Goal: Navigation & Orientation: Find specific page/section

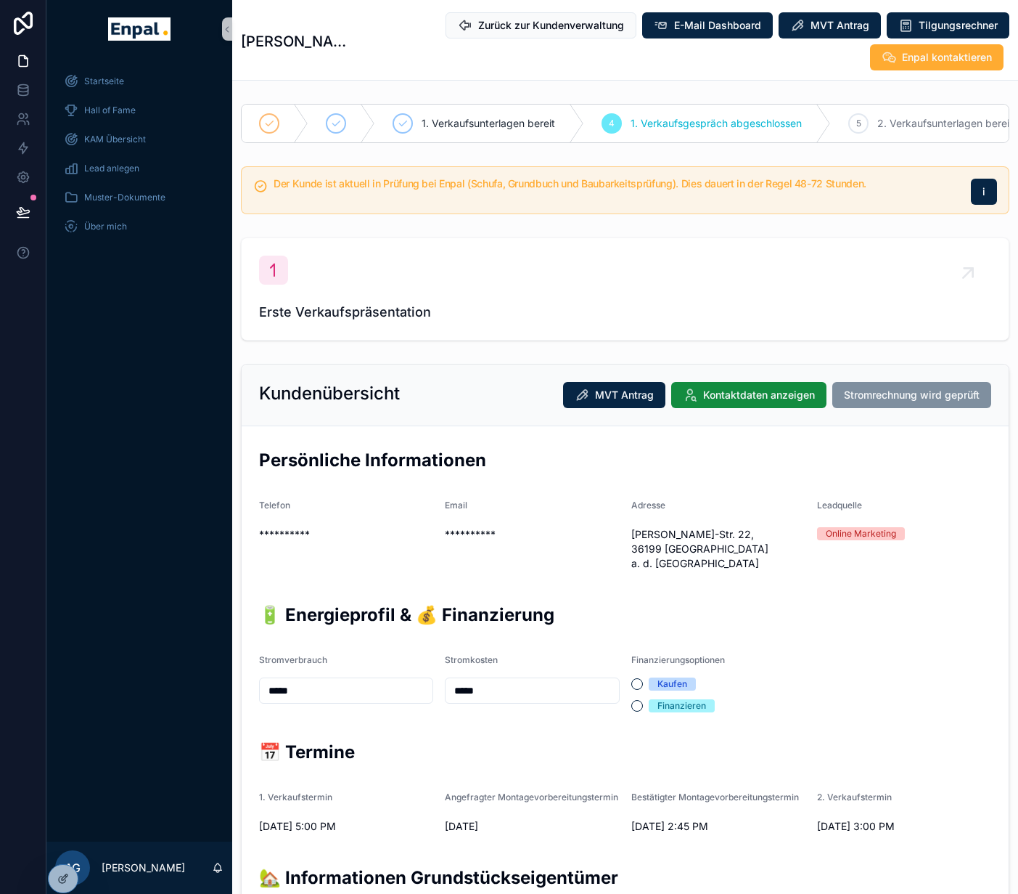
scroll to position [434, 0]
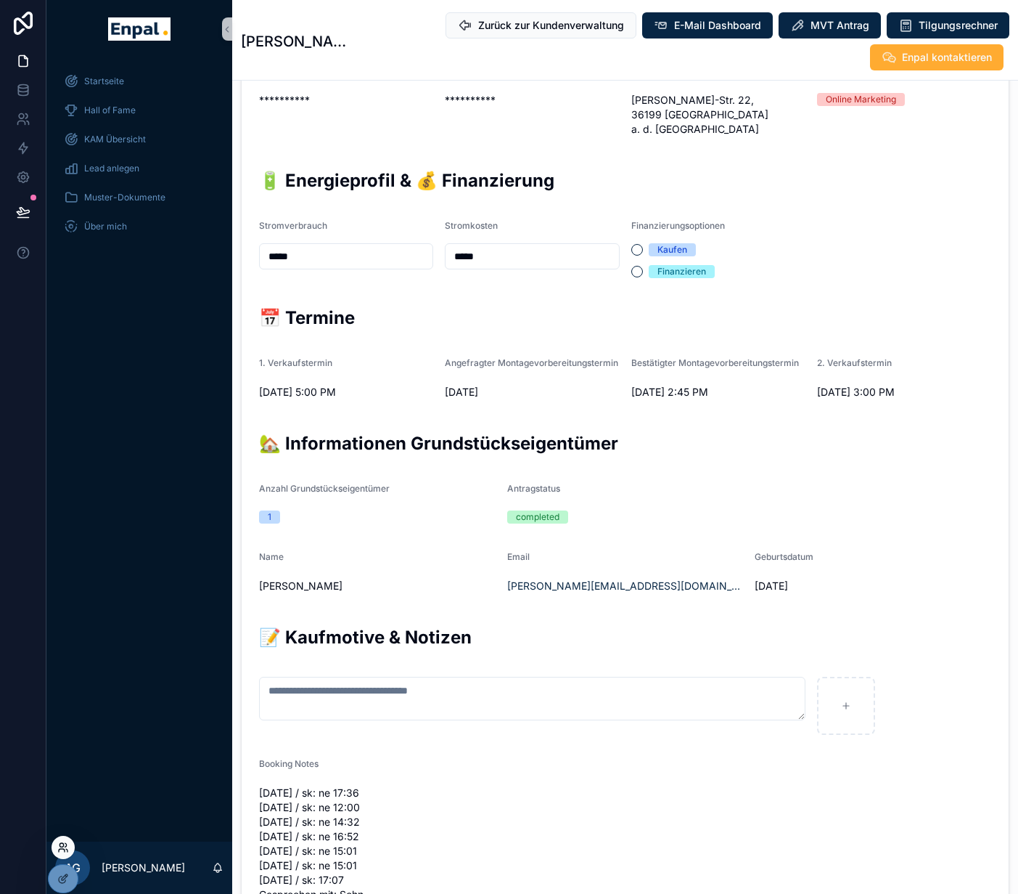
click at [64, 849] on icon at bounding box center [62, 850] width 6 height 3
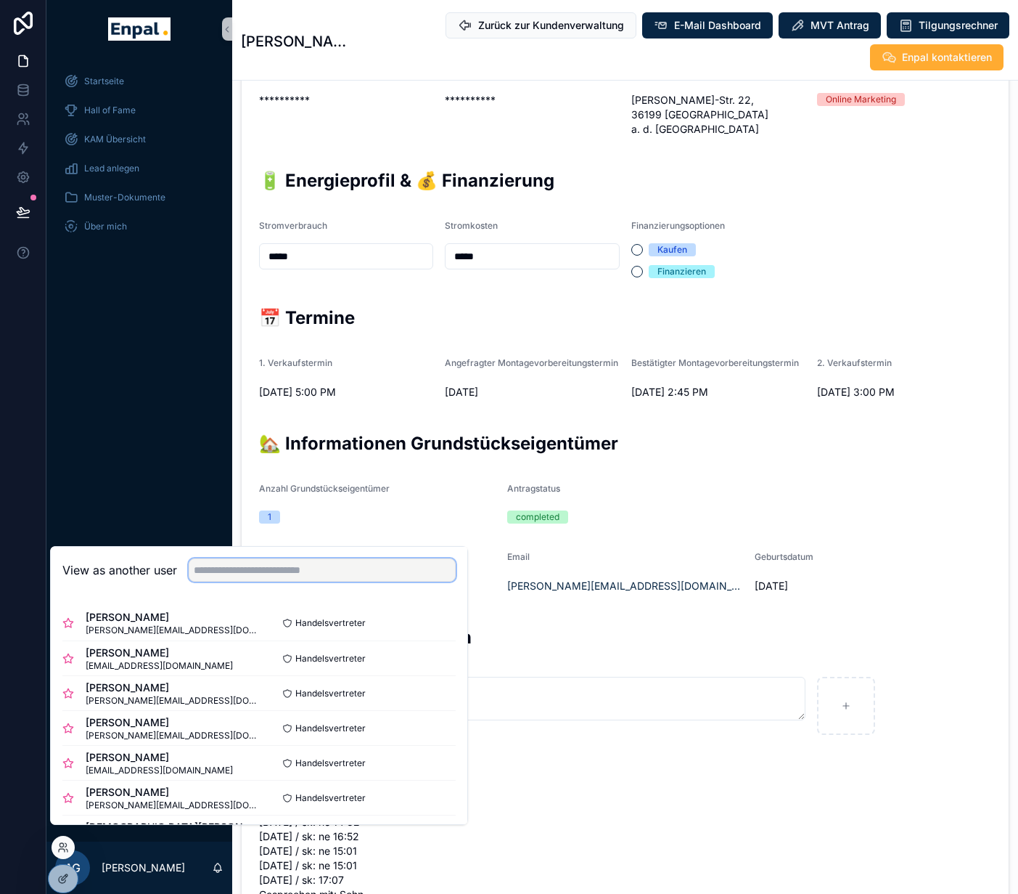
click at [254, 576] on input "text" at bounding box center [322, 569] width 267 height 23
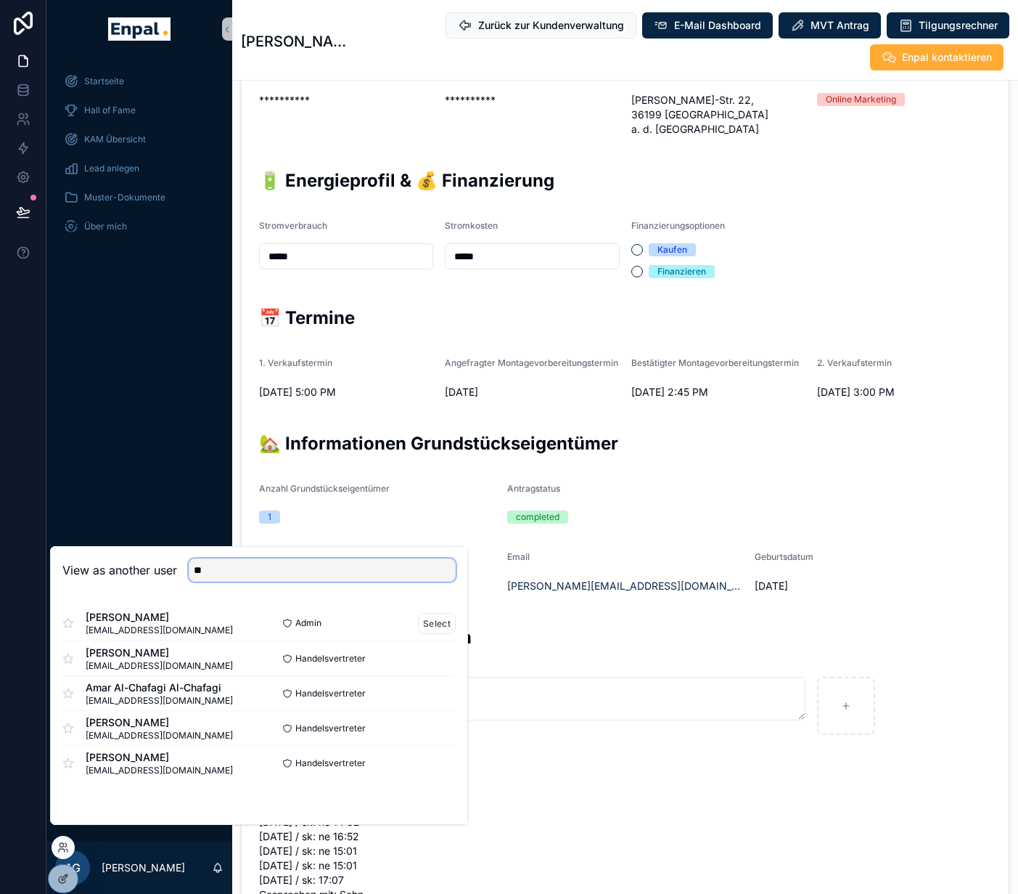
type input "*"
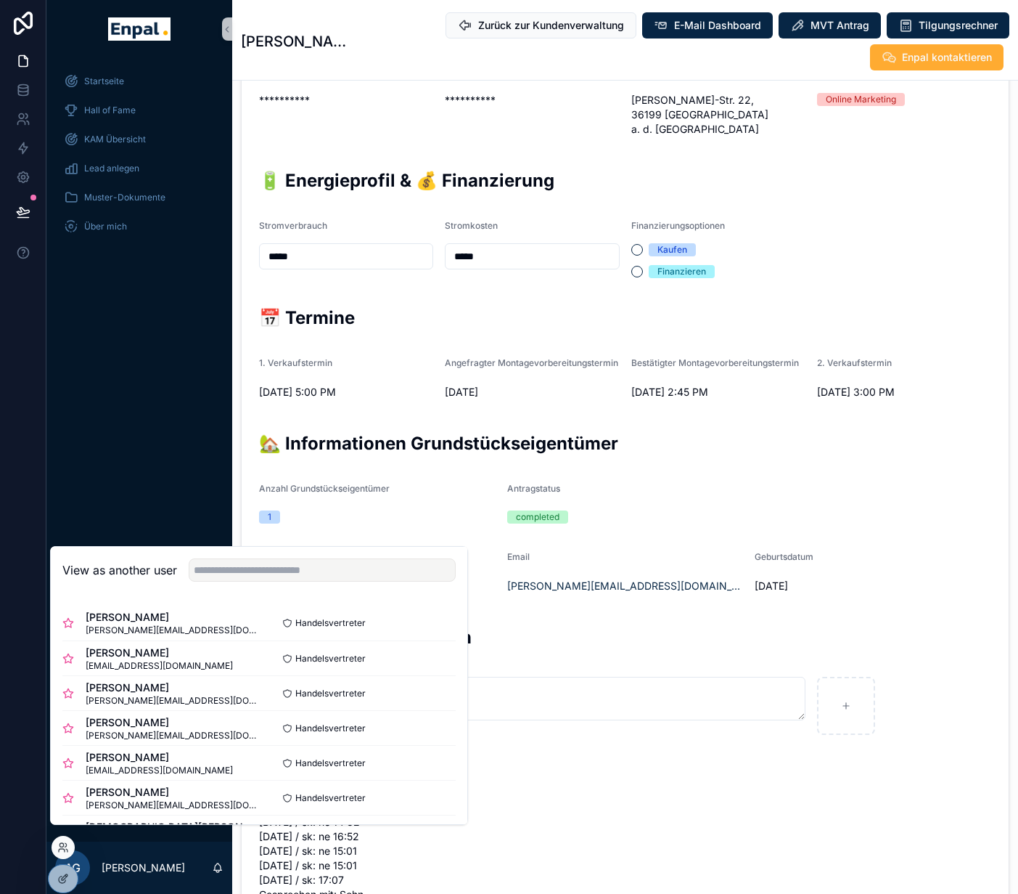
click at [563, 660] on form "**********" at bounding box center [625, 537] width 767 height 1091
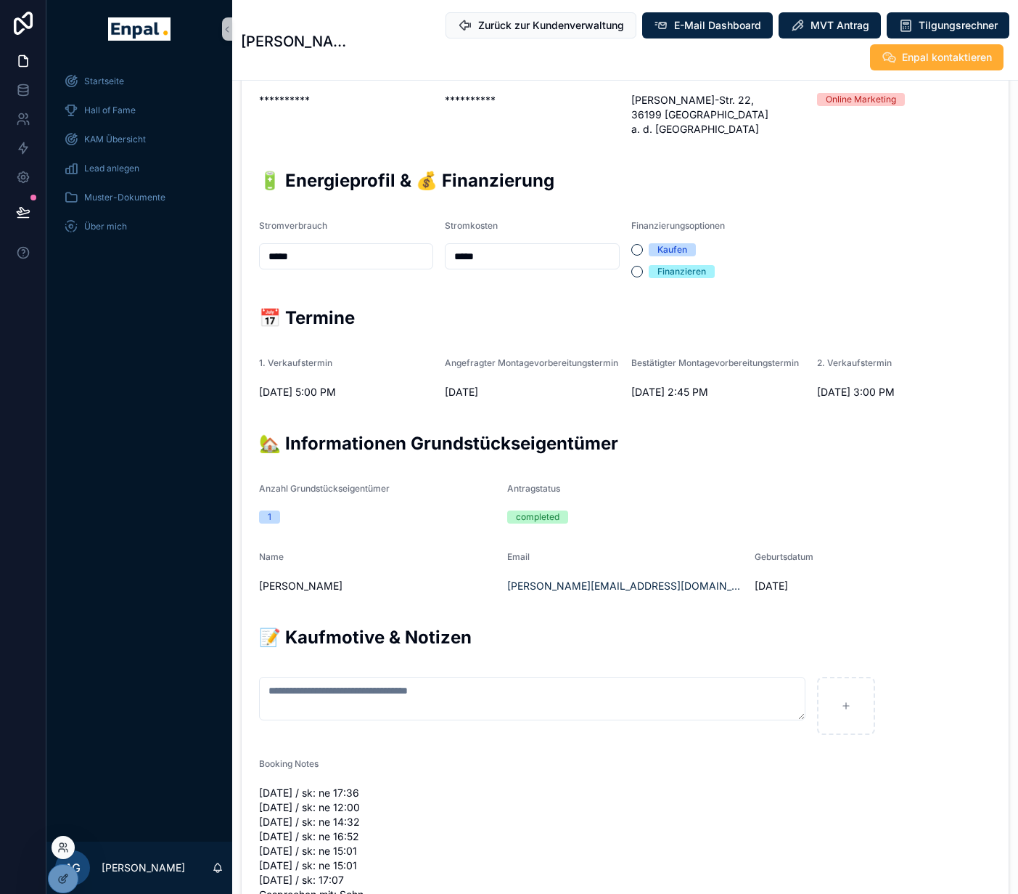
click at [65, 840] on div at bounding box center [63, 846] width 23 height 23
click at [65, 844] on icon at bounding box center [63, 847] width 12 height 12
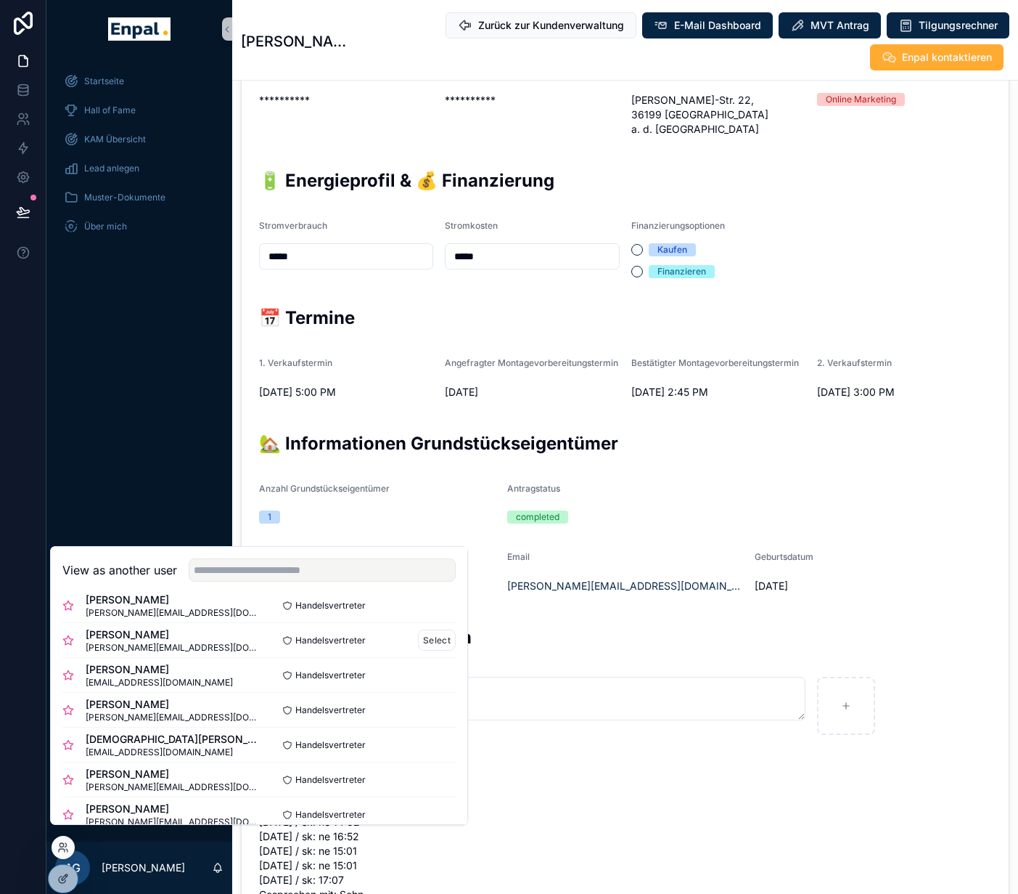
scroll to position [178, 0]
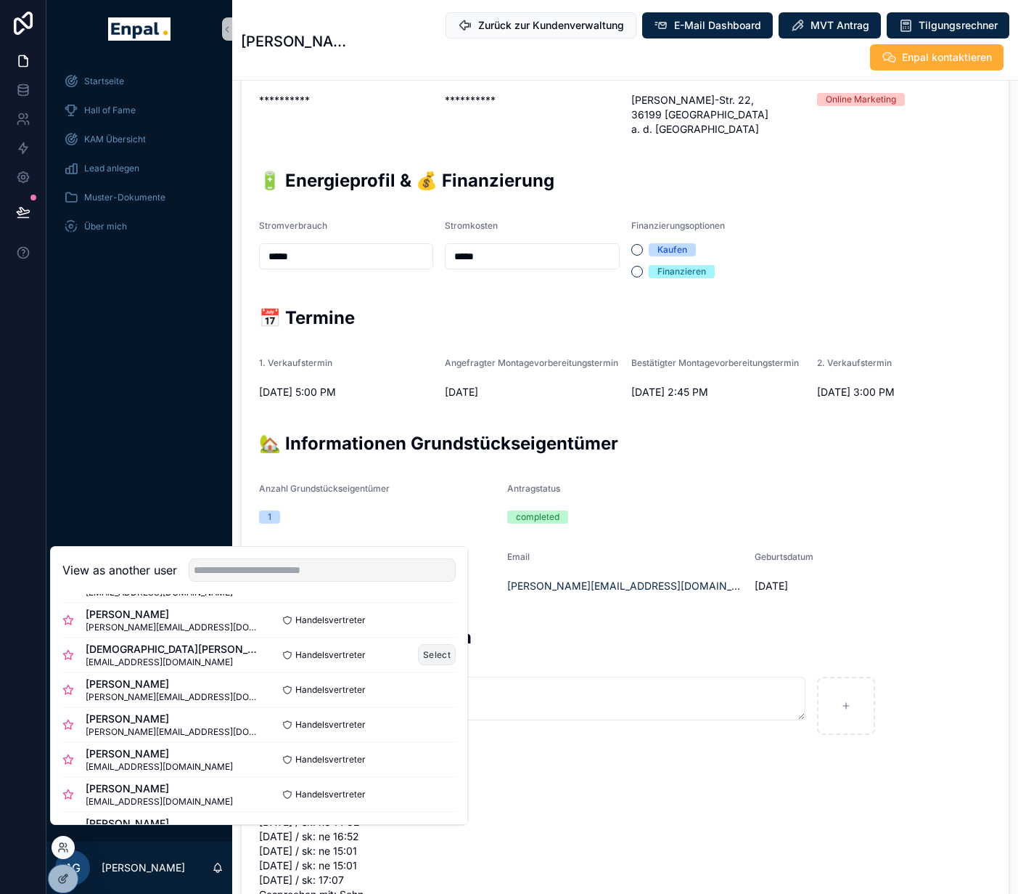
click at [434, 665] on button "Select" at bounding box center [437, 654] width 38 height 21
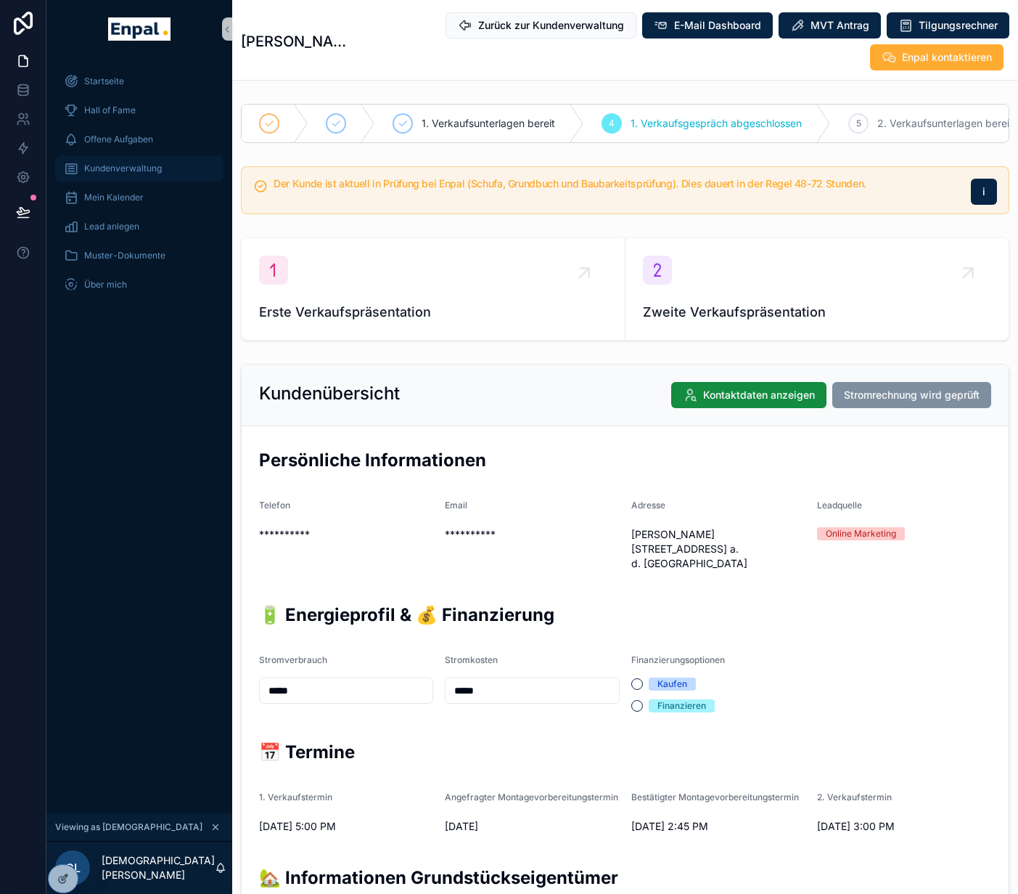
click at [128, 168] on span "Kundenverwaltung" at bounding box center [123, 169] width 78 height 12
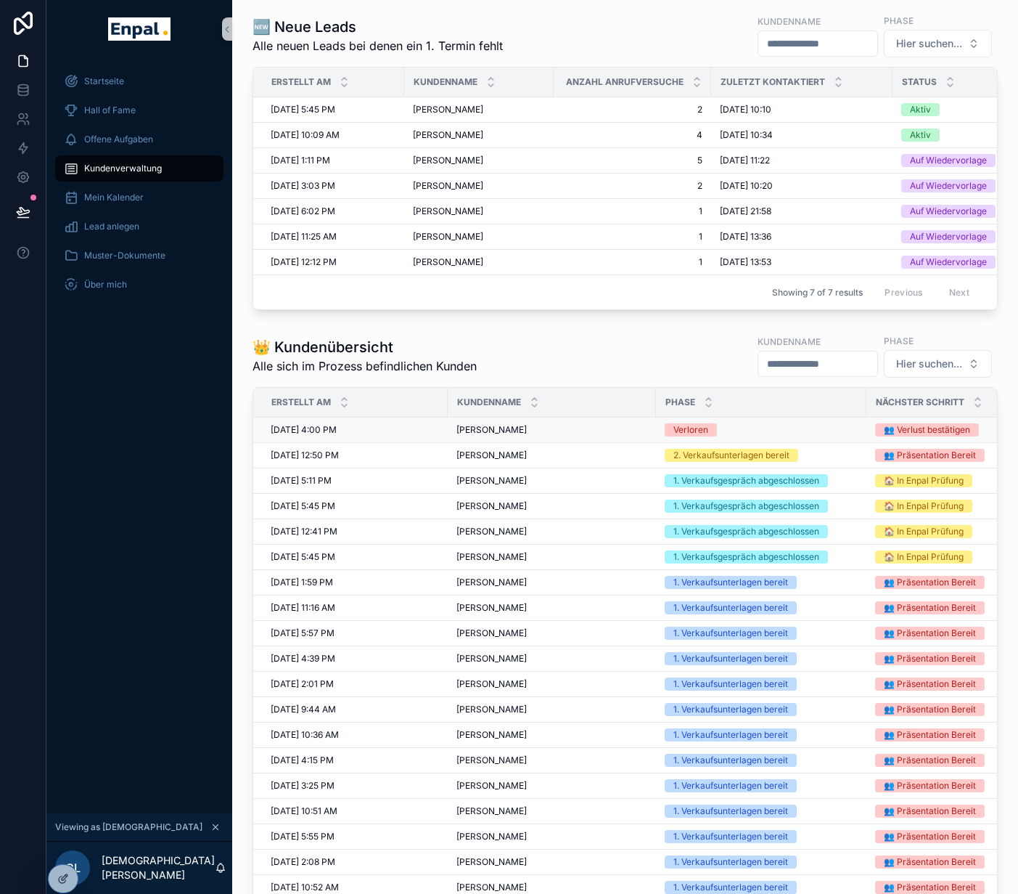
scroll to position [155, 0]
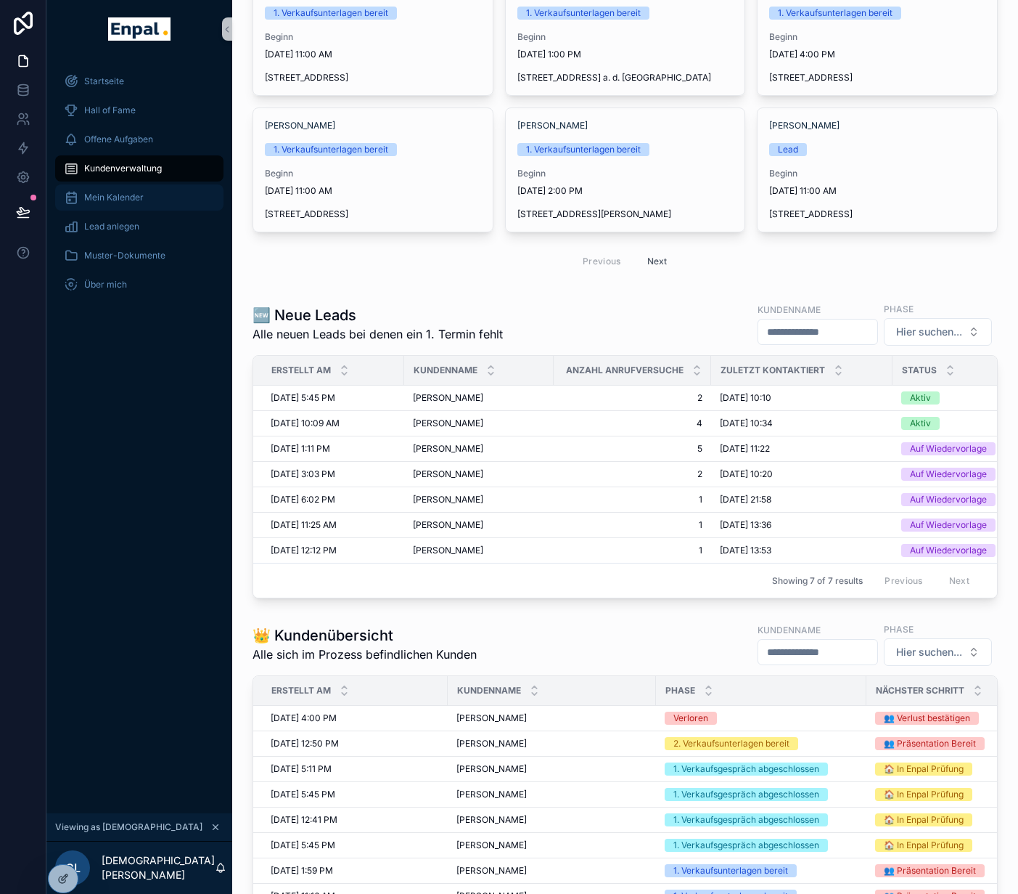
click at [103, 208] on div "Mein Kalender" at bounding box center [139, 197] width 151 height 23
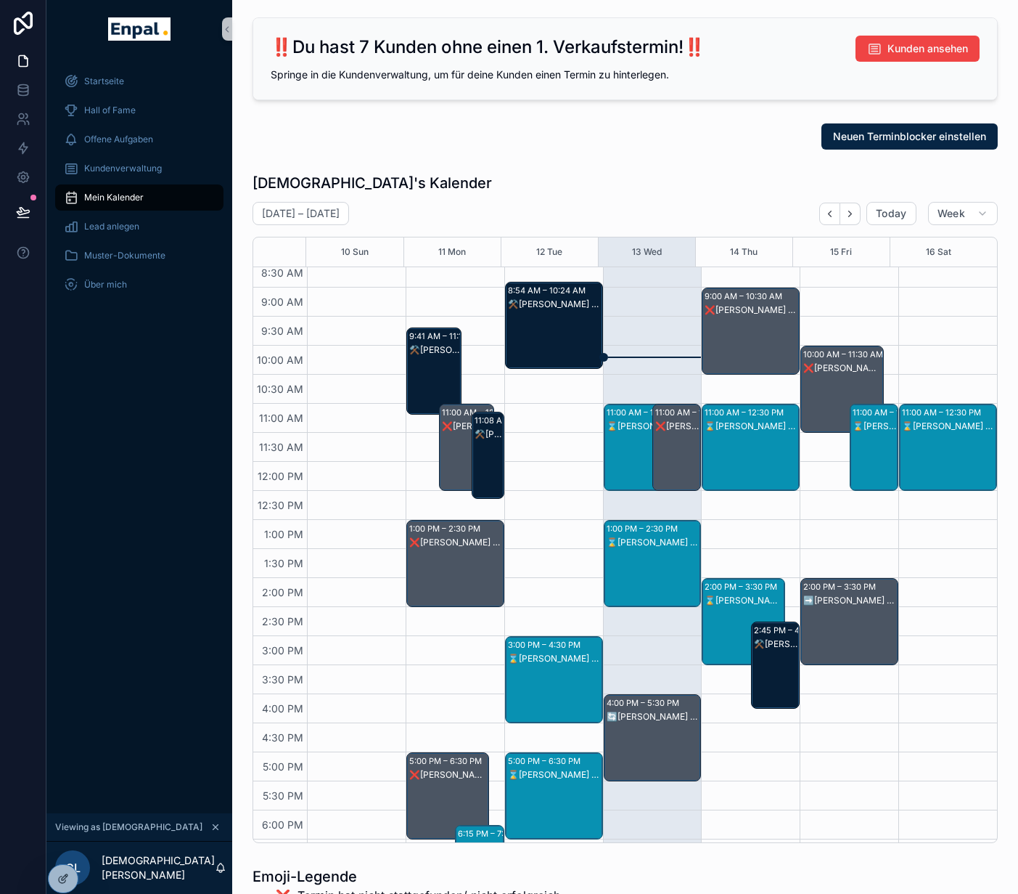
scroll to position [181, 0]
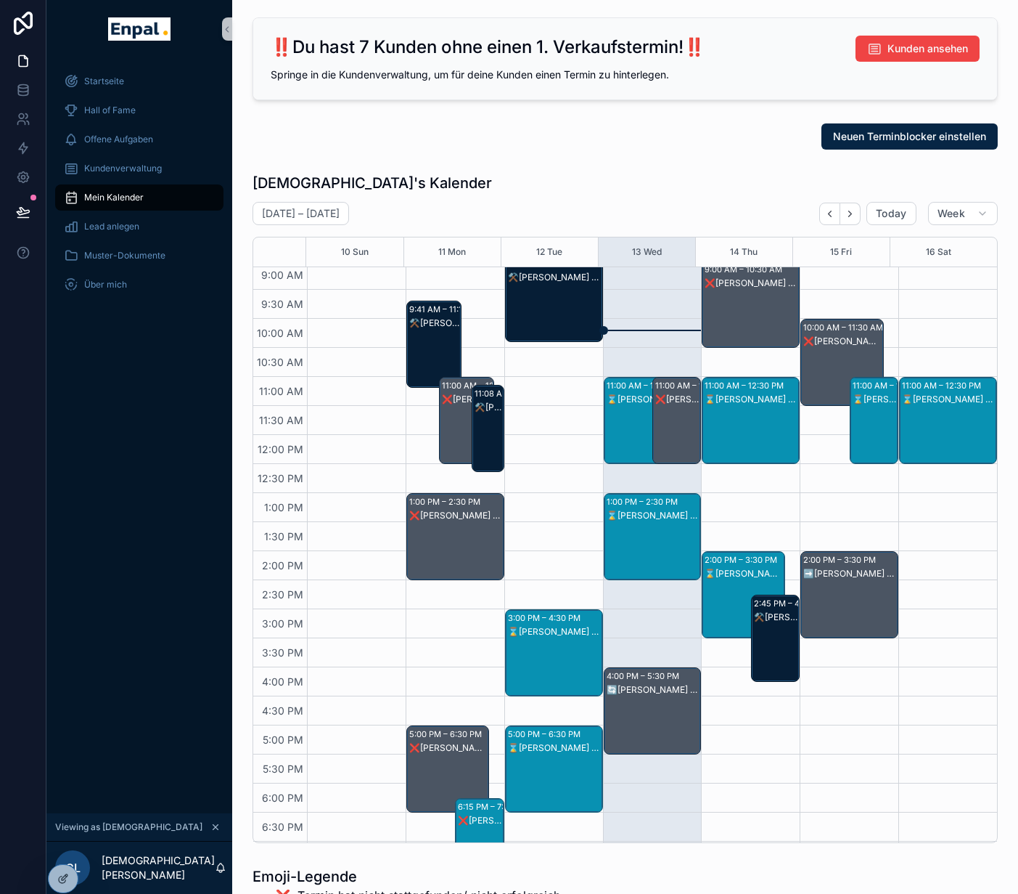
click at [631, 414] on div "⌛[PERSON_NAME] - 1. VG" at bounding box center [646, 435] width 79 height 84
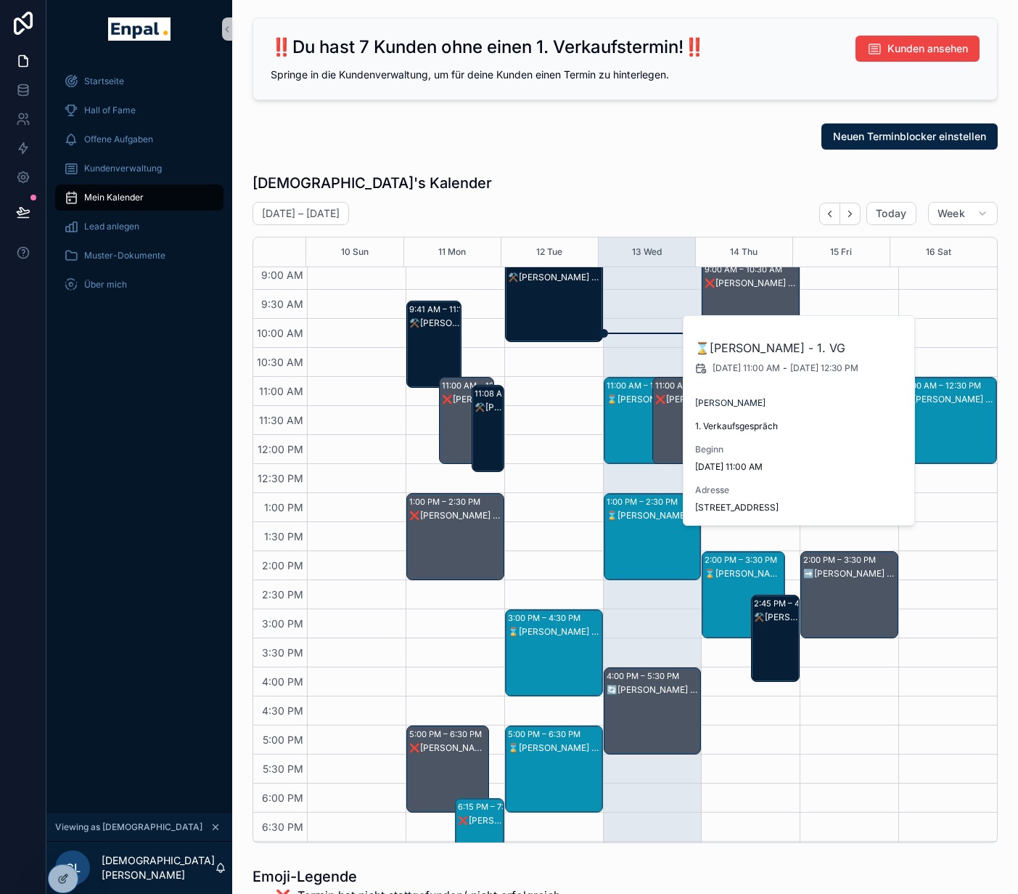
click at [575, 409] on div "8:54 AM – 10:24 AM ⚒️[PERSON_NAME] - MVT 3:00 PM – 4:30 PM ⌛[PERSON_NAME] - 1. …" at bounding box center [553, 550] width 99 height 929
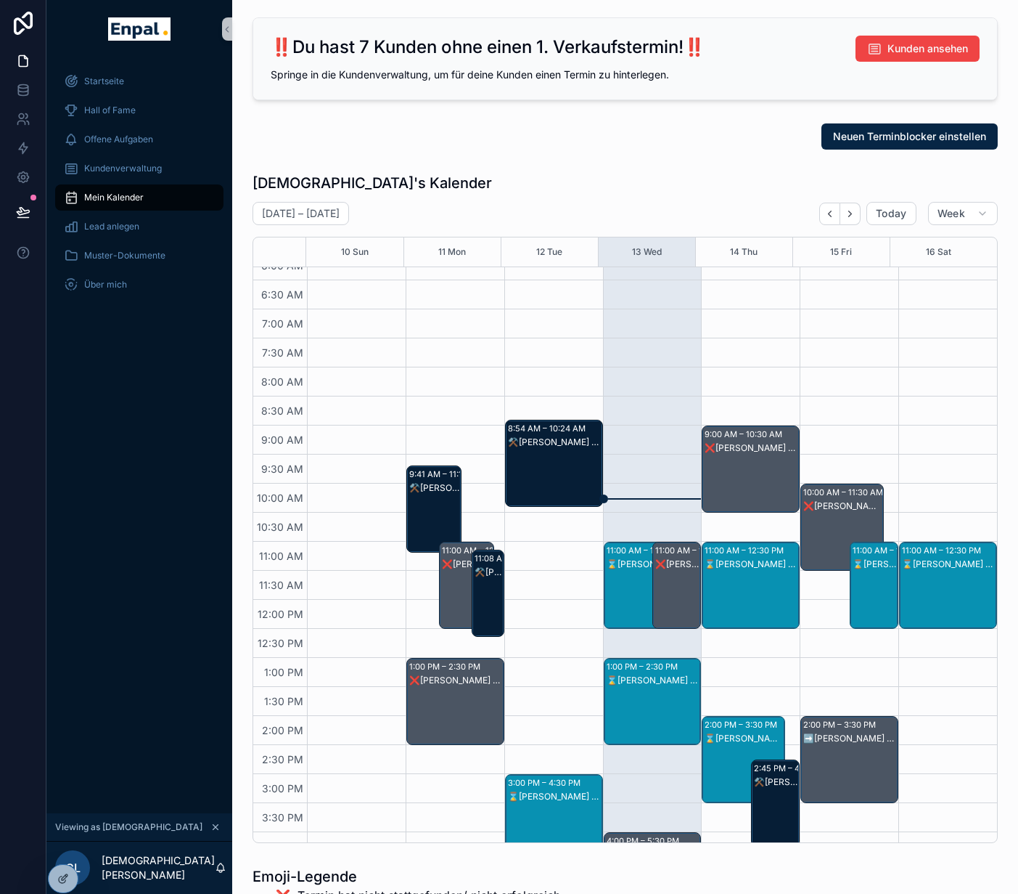
scroll to position [18, 0]
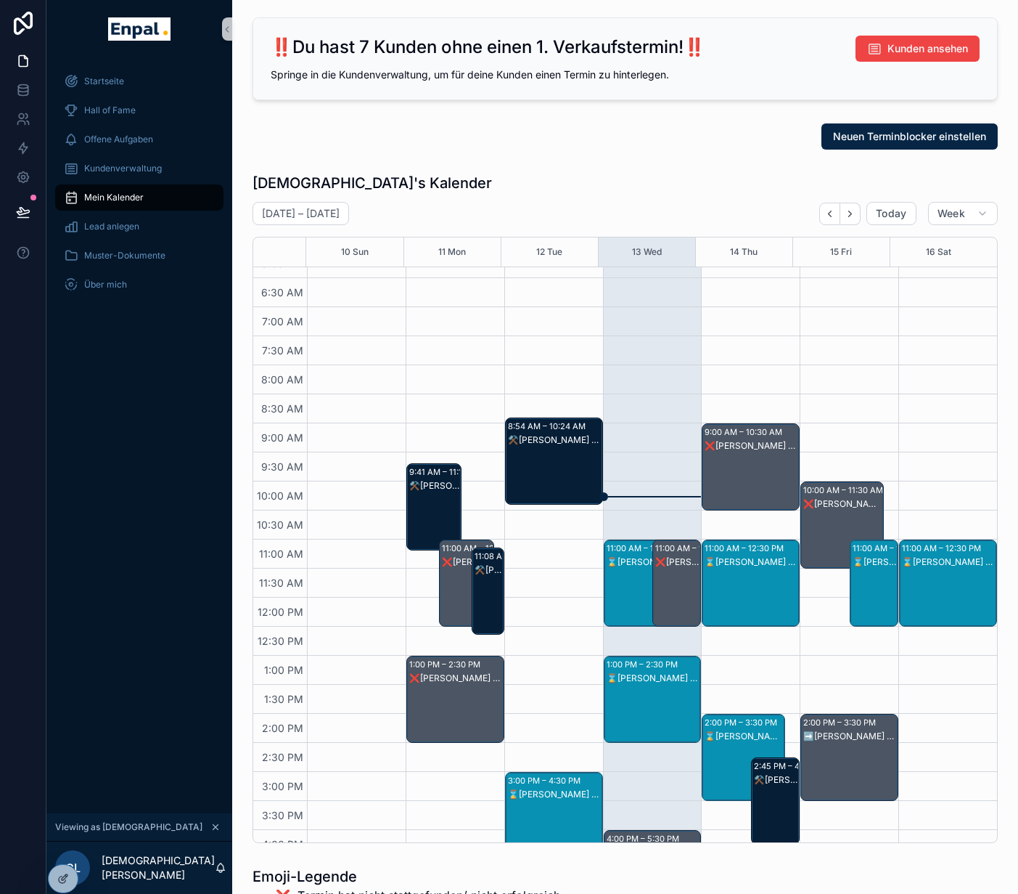
click at [631, 581] on div "⌛[PERSON_NAME] - 1. VG" at bounding box center [646, 597] width 79 height 84
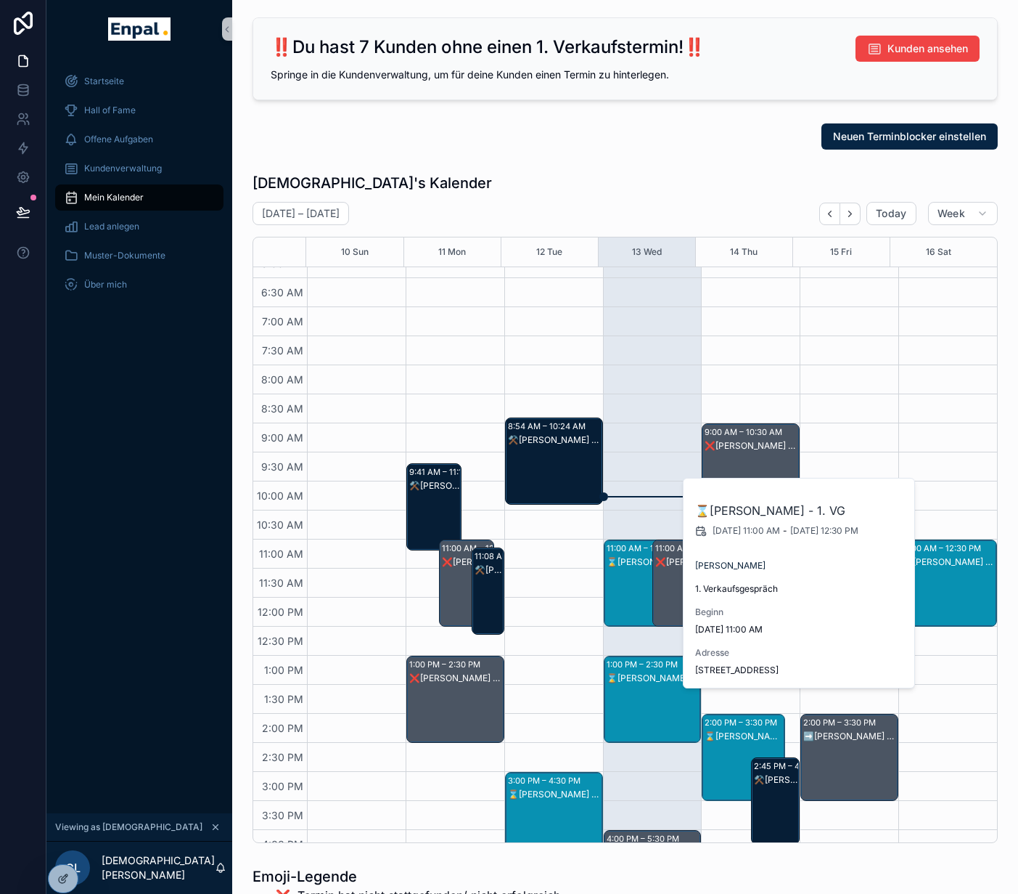
click at [616, 439] on div "11:00 AM – 12:30 PM ⌛[PERSON_NAME] - 1. VG 1:00 PM – 2:30 PM ⌛[PERSON_NAME] - 1…" at bounding box center [652, 713] width 99 height 929
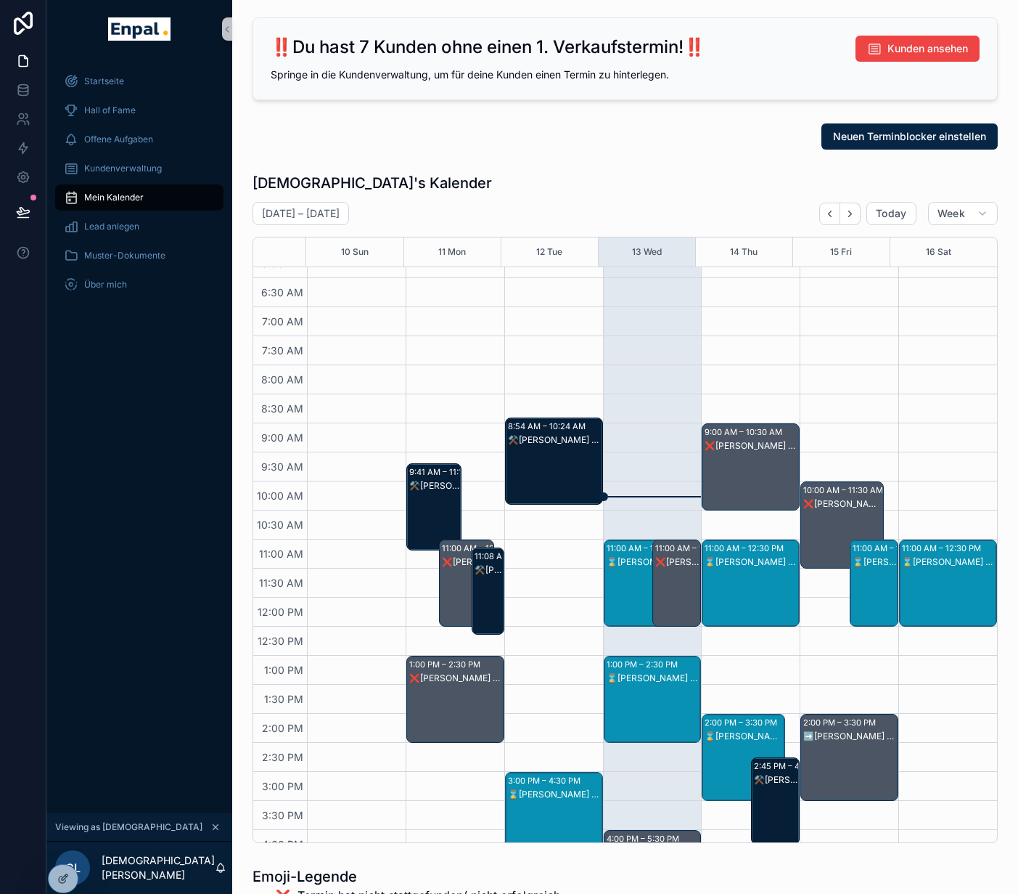
click at [618, 585] on div "⌛[PERSON_NAME] - 1. VG" at bounding box center [646, 597] width 79 height 84
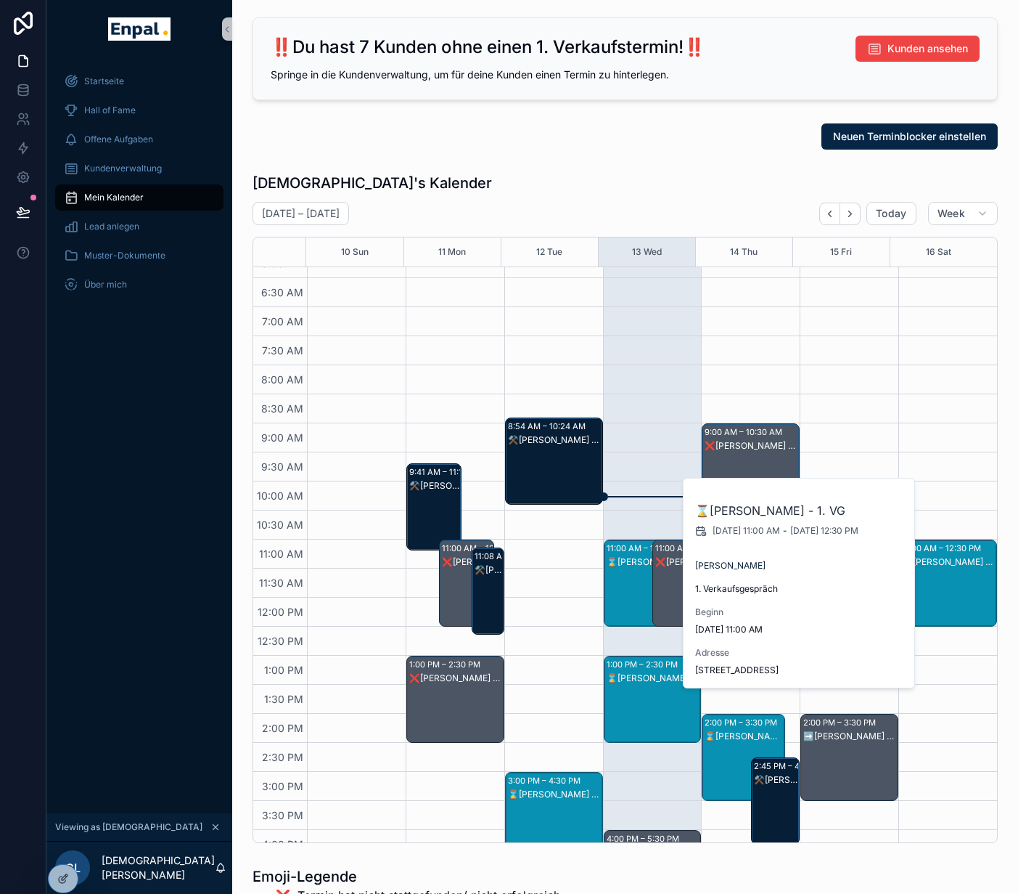
click at [610, 446] on div "11:00 AM – 12:30 PM ⌛[PERSON_NAME] - 1. VG 1:00 PM – 2:30 PM ⌛[PERSON_NAME] - 1…" at bounding box center [652, 713] width 99 height 929
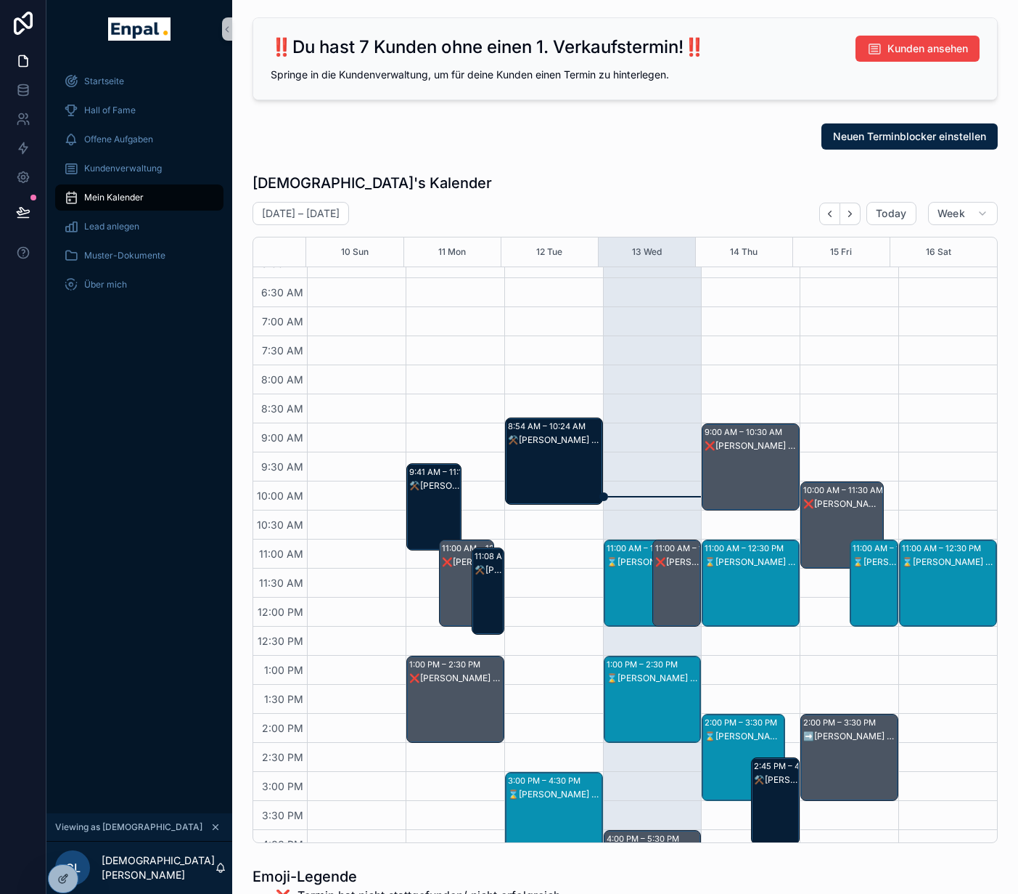
click at [620, 573] on div "⌛[PERSON_NAME] - 1. VG" at bounding box center [646, 597] width 79 height 84
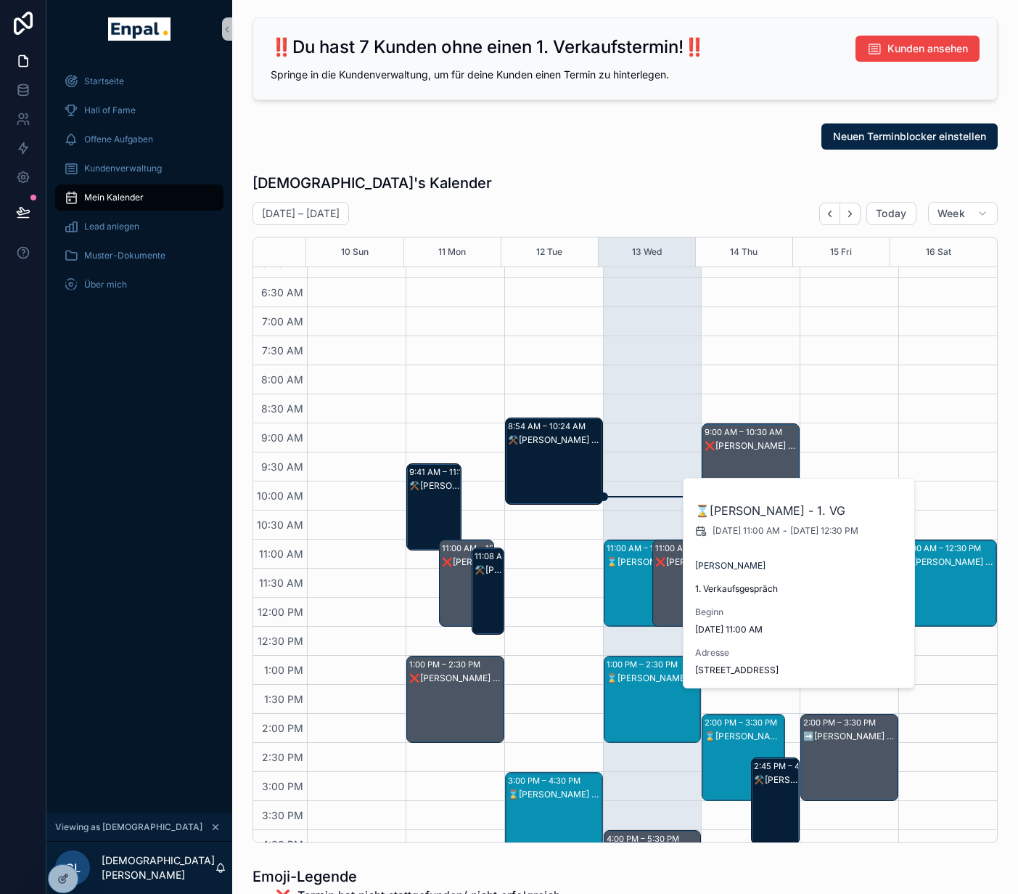
click at [642, 467] on div "11:00 AM – 12:30 PM ⌛[PERSON_NAME] - 1. VG 1:00 PM – 2:30 PM ⌛[PERSON_NAME] - 1…" at bounding box center [652, 713] width 99 height 929
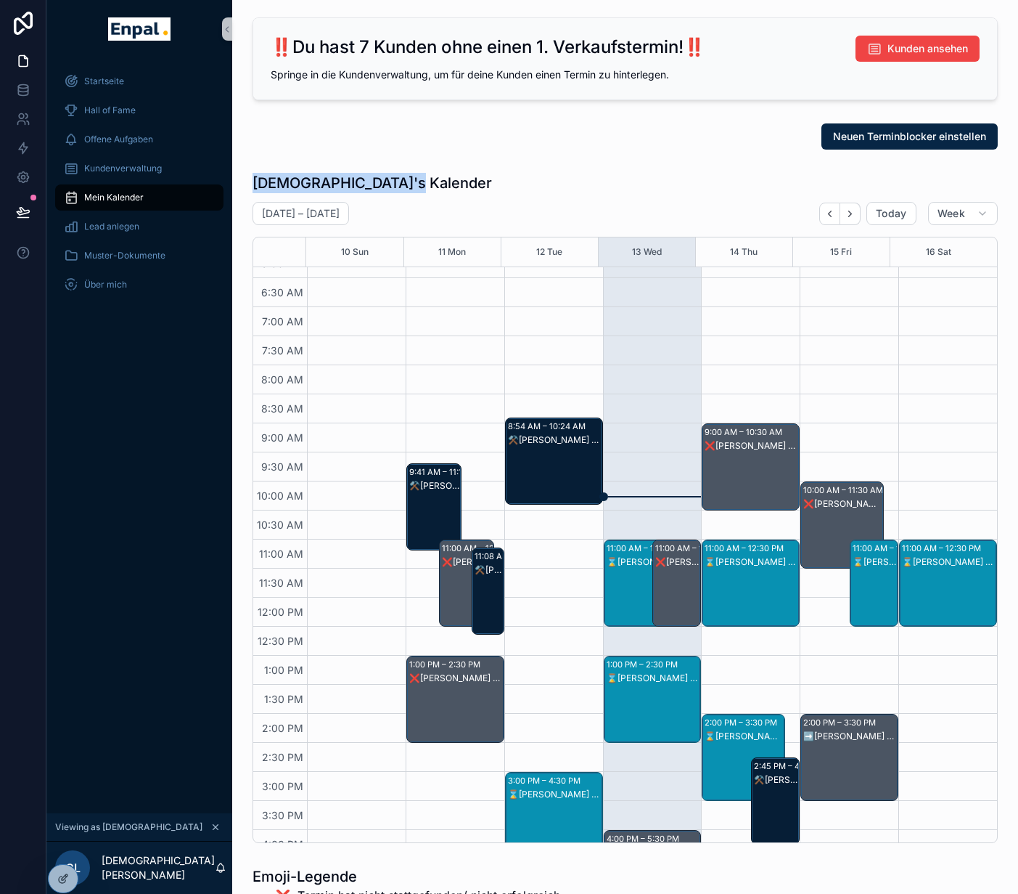
drag, startPoint x: 459, startPoint y: 187, endPoint x: 248, endPoint y: 178, distance: 210.7
click at [248, 178] on div "[PERSON_NAME]'s Kalender [DATE] – [DATE] [DATE] Week 10 Sun 11 Mon 12 Tue 13 We…" at bounding box center [625, 508] width 763 height 682
click at [624, 577] on div "⌛[PERSON_NAME] - 1. VG" at bounding box center [646, 597] width 79 height 84
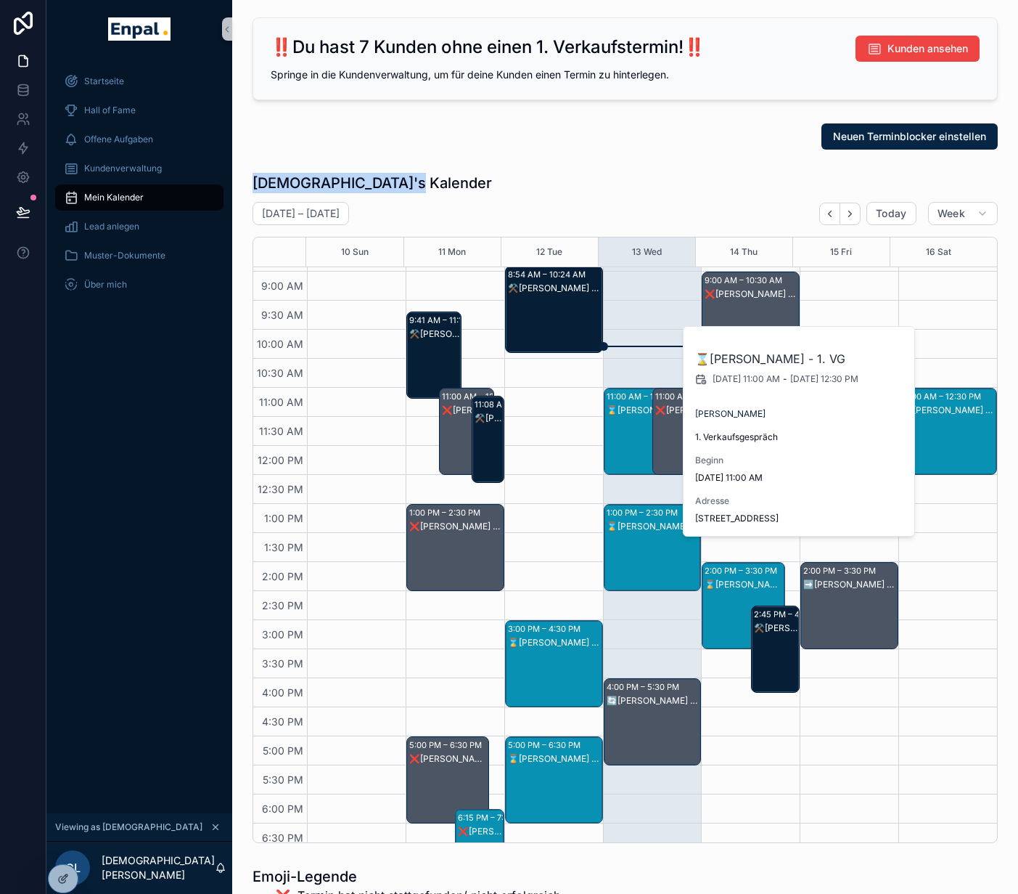
scroll to position [220, 0]
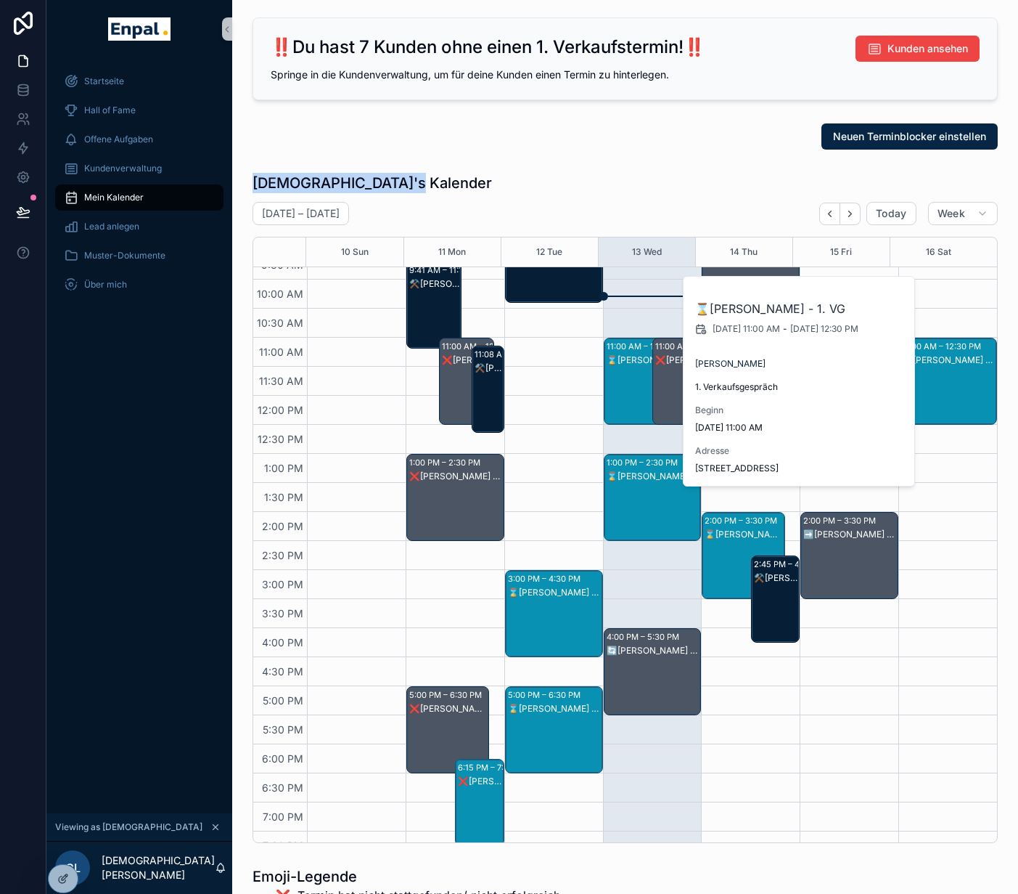
click at [635, 482] on div "⌛[PERSON_NAME] - 1. VG" at bounding box center [654, 476] width 94 height 13
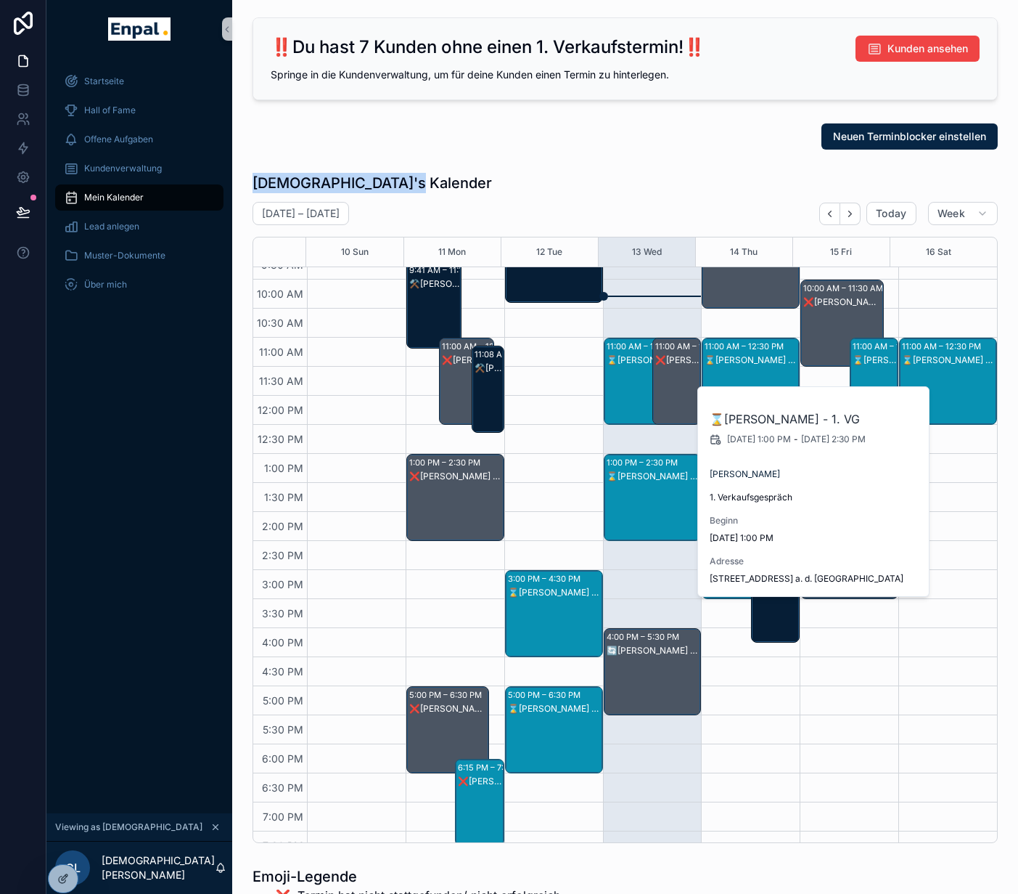
click at [622, 376] on div "⌛[PERSON_NAME] - 1. VG" at bounding box center [646, 395] width 79 height 84
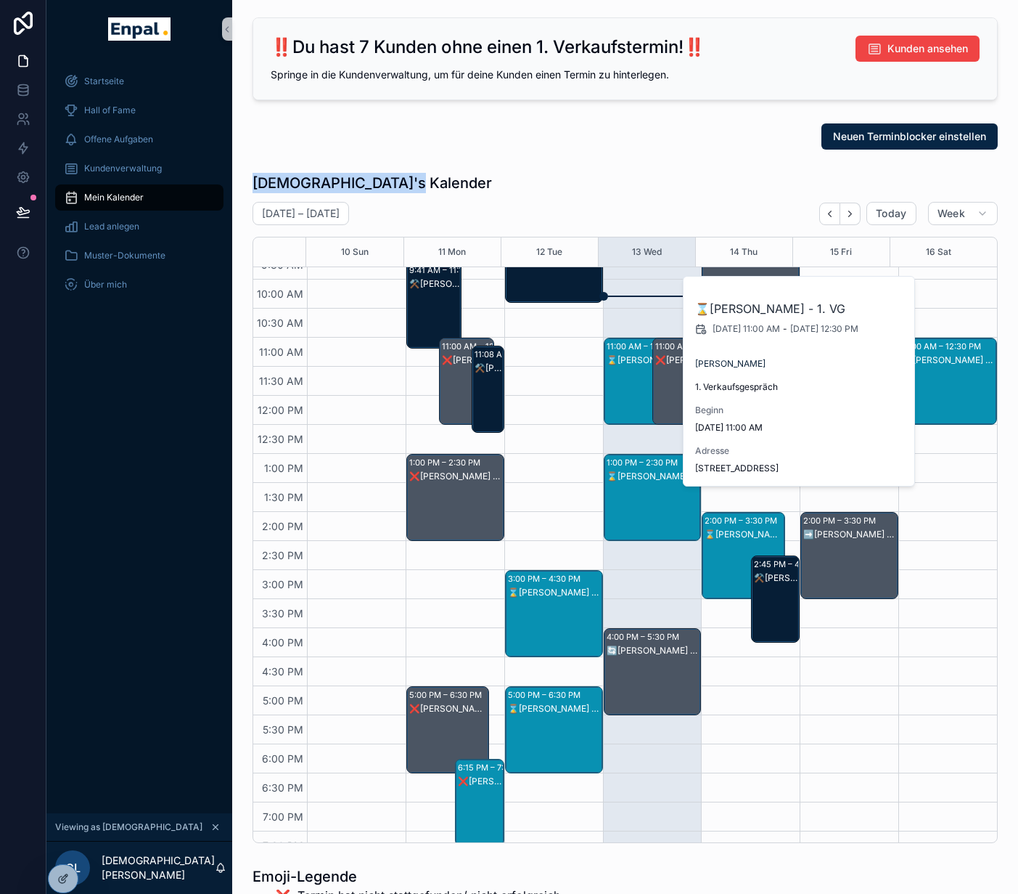
click at [644, 482] on div "⌛[PERSON_NAME] - 1. VG" at bounding box center [654, 476] width 94 height 13
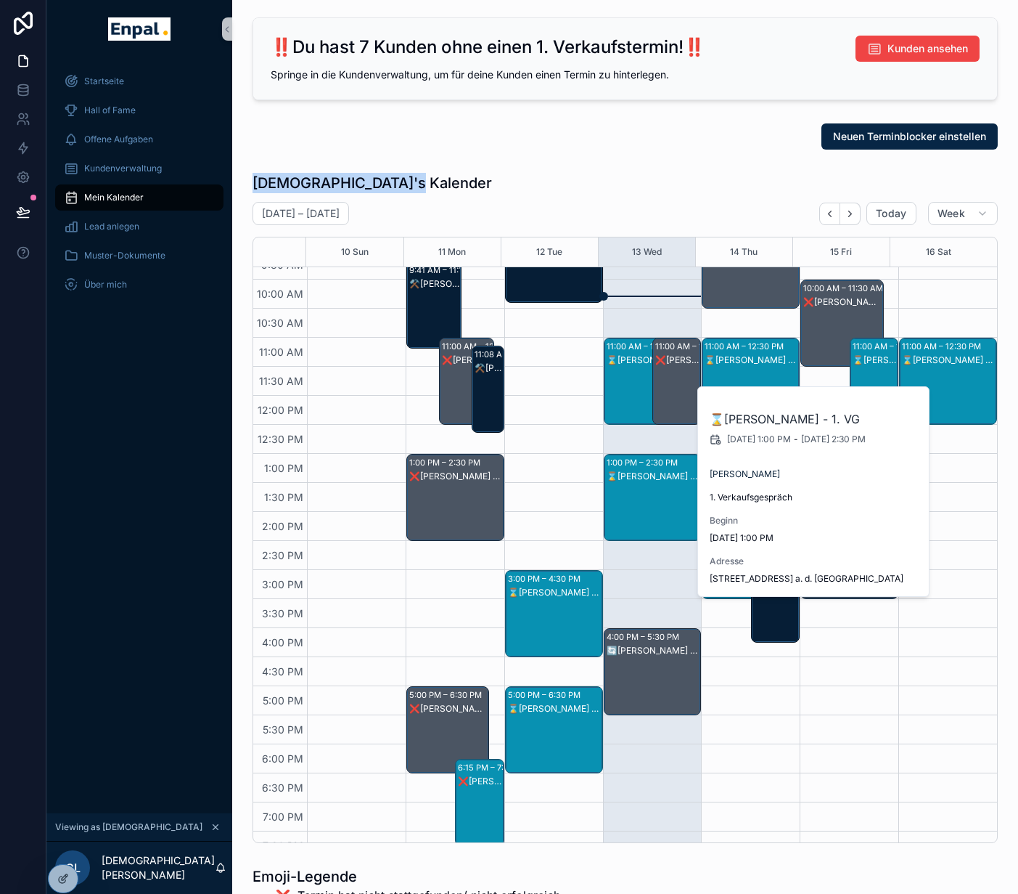
click at [623, 403] on div "⌛[PERSON_NAME] - 1. VG" at bounding box center [646, 395] width 79 height 84
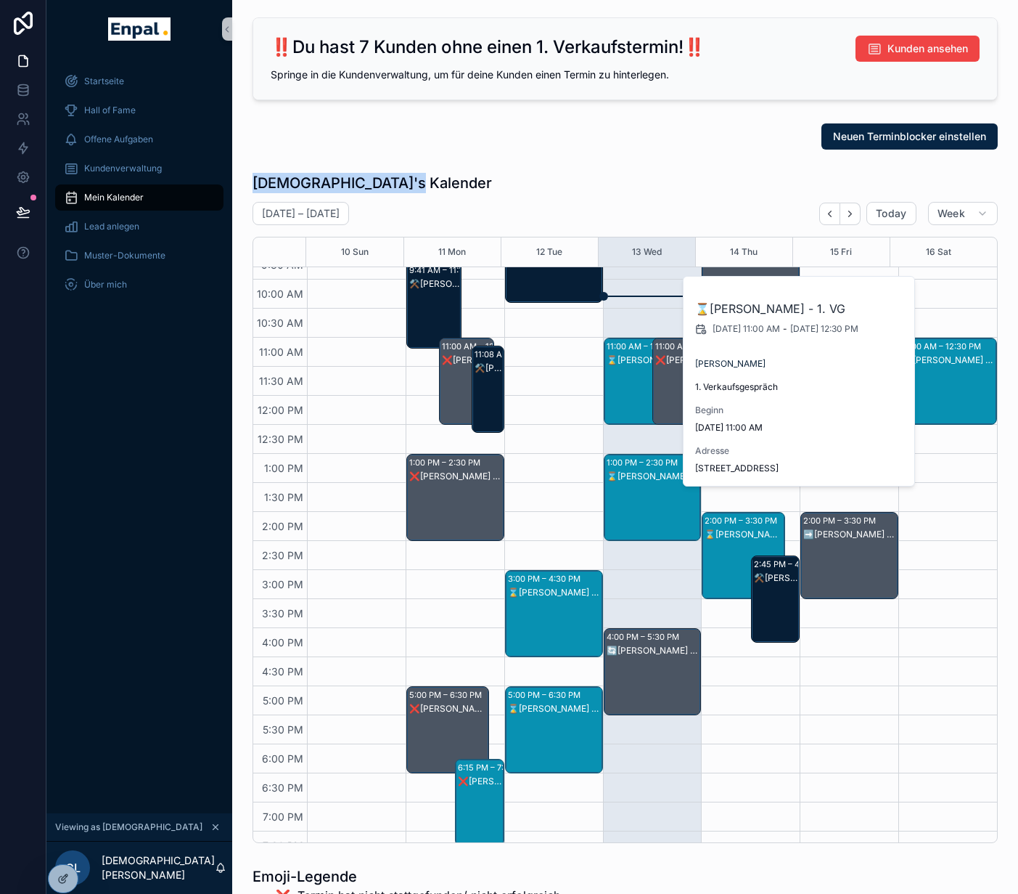
click at [568, 411] on div "8:54 AM – 10:24 AM ⚒️[PERSON_NAME] - MVT 3:00 PM – 4:30 PM ⌛[PERSON_NAME] - 1. …" at bounding box center [553, 511] width 99 height 929
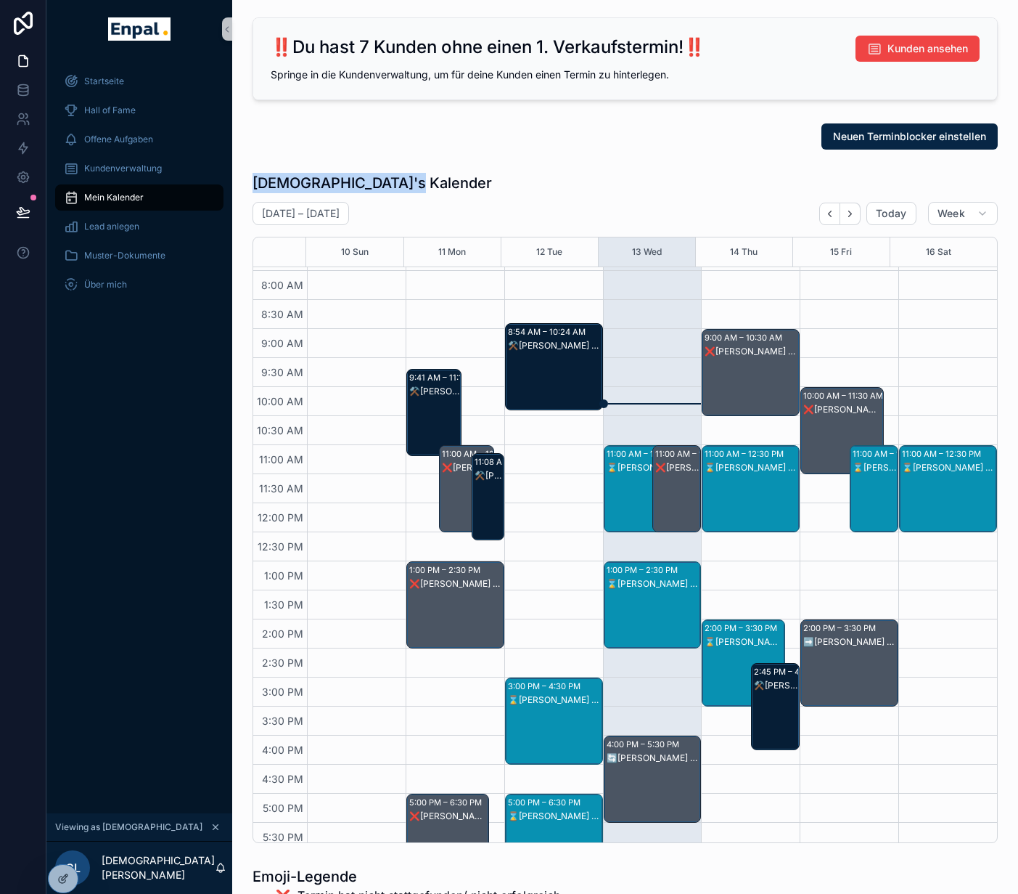
scroll to position [248, 0]
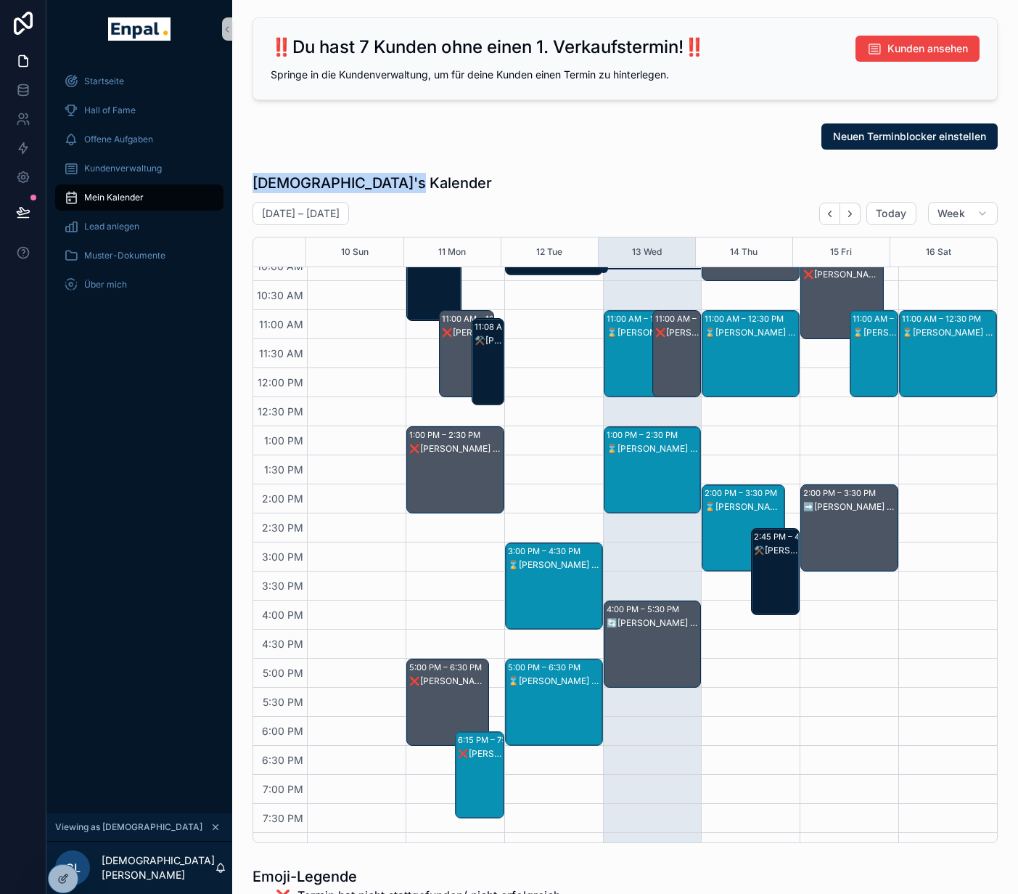
click at [634, 340] on div "⌛[PERSON_NAME] - 1. VG" at bounding box center [646, 368] width 79 height 84
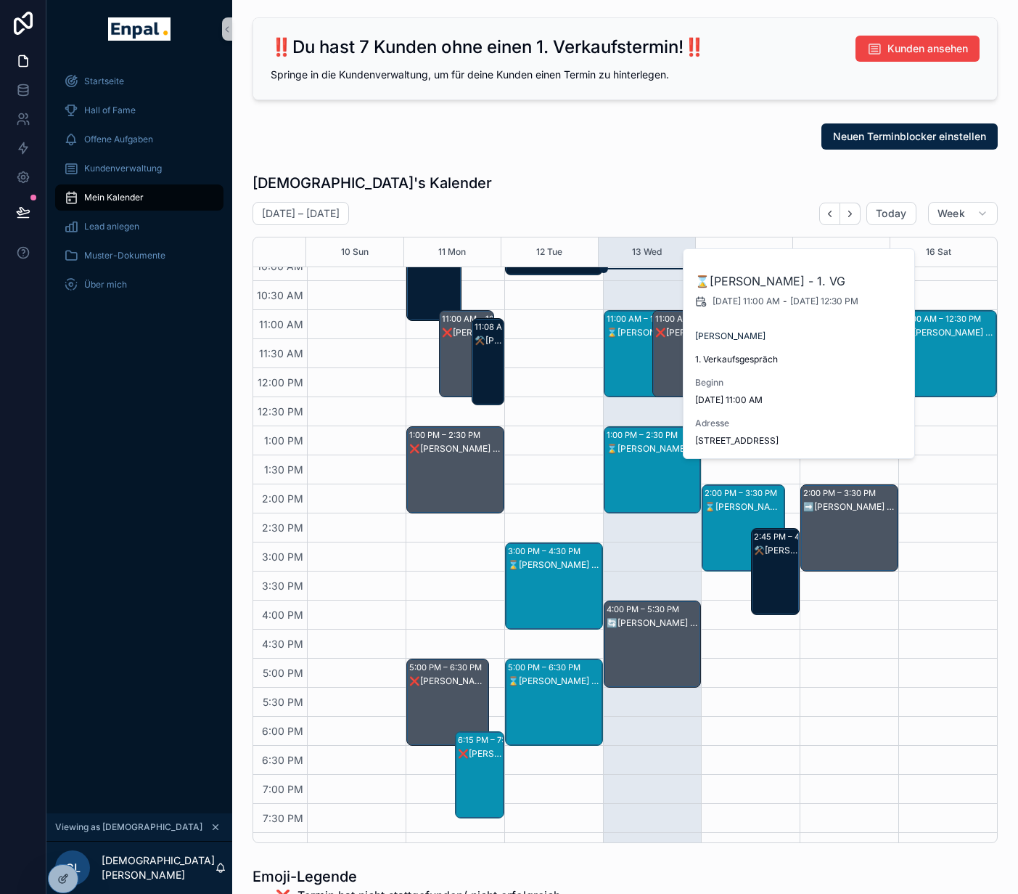
click at [639, 200] on div "[PERSON_NAME]'s Kalender [DATE] – [DATE] [DATE] Week 10 Sun 11 Mon 12 Tue 13 We…" at bounding box center [625, 508] width 745 height 670
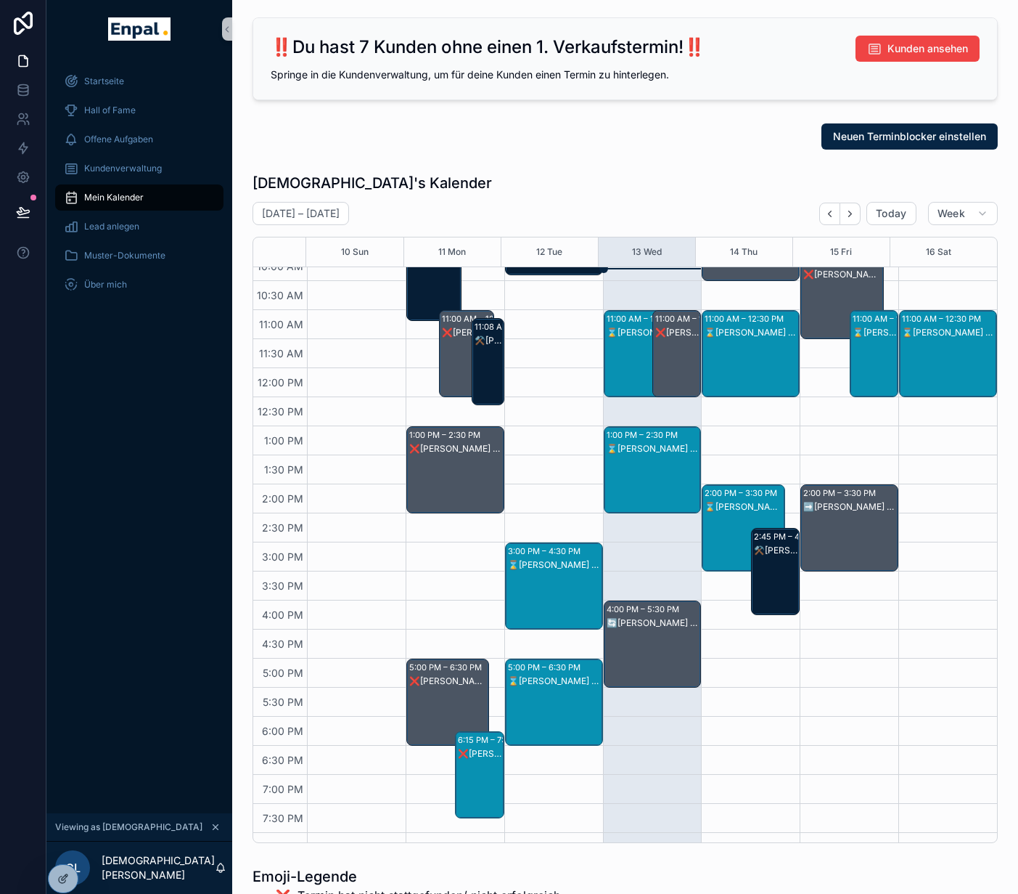
click at [622, 340] on div "⌛[PERSON_NAME] - 1. VG" at bounding box center [646, 368] width 79 height 84
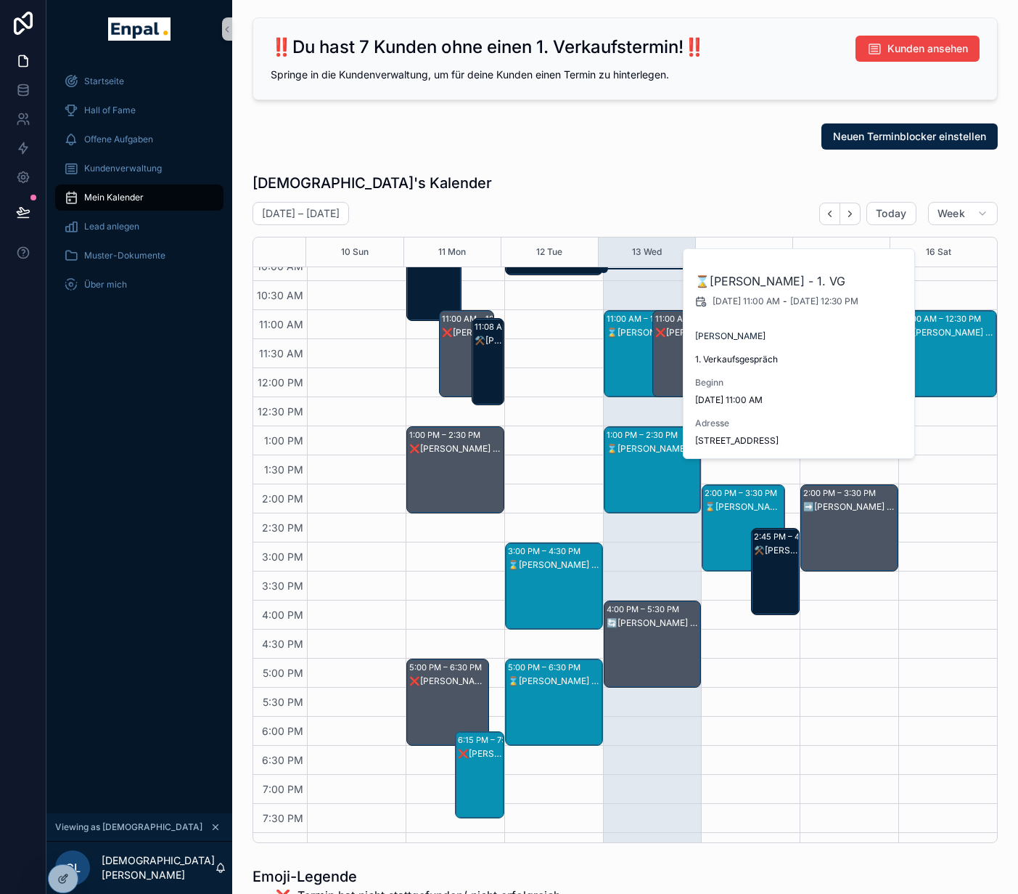
click at [652, 189] on div "[DEMOGRAPHIC_DATA]'s Kalender" at bounding box center [625, 183] width 745 height 20
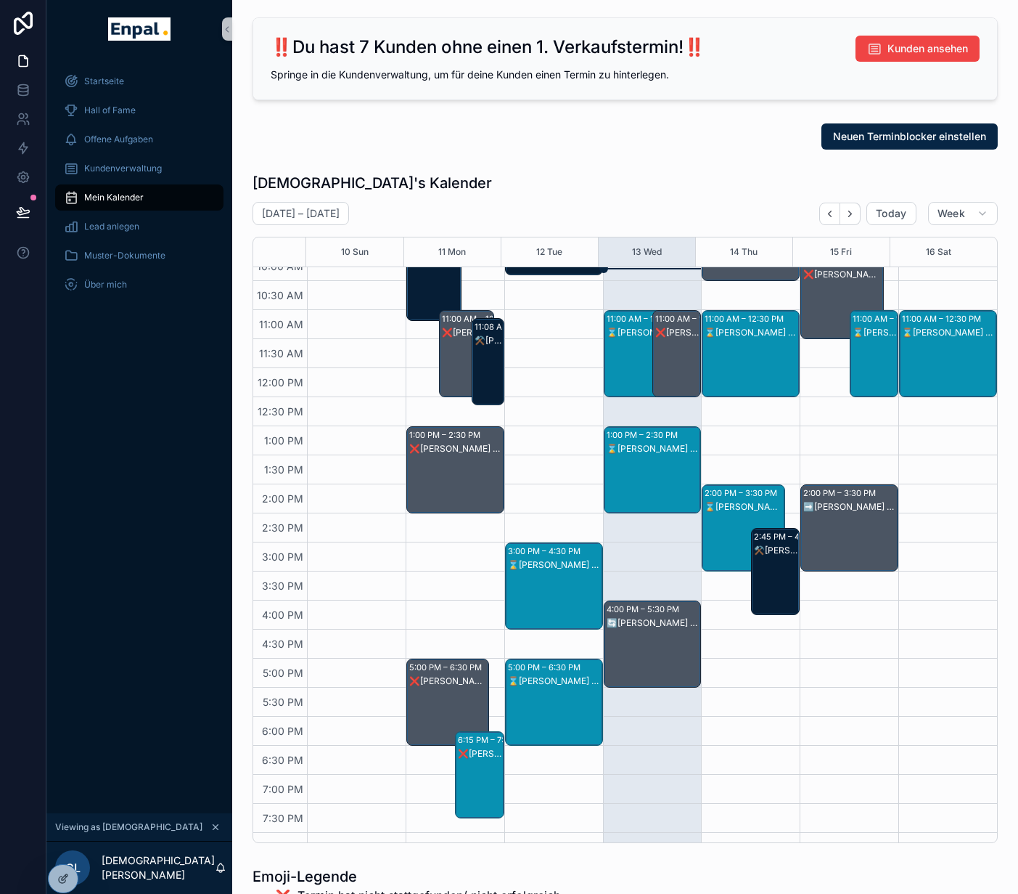
click at [626, 351] on div "⌛[PERSON_NAME] - 1. VG" at bounding box center [646, 368] width 79 height 84
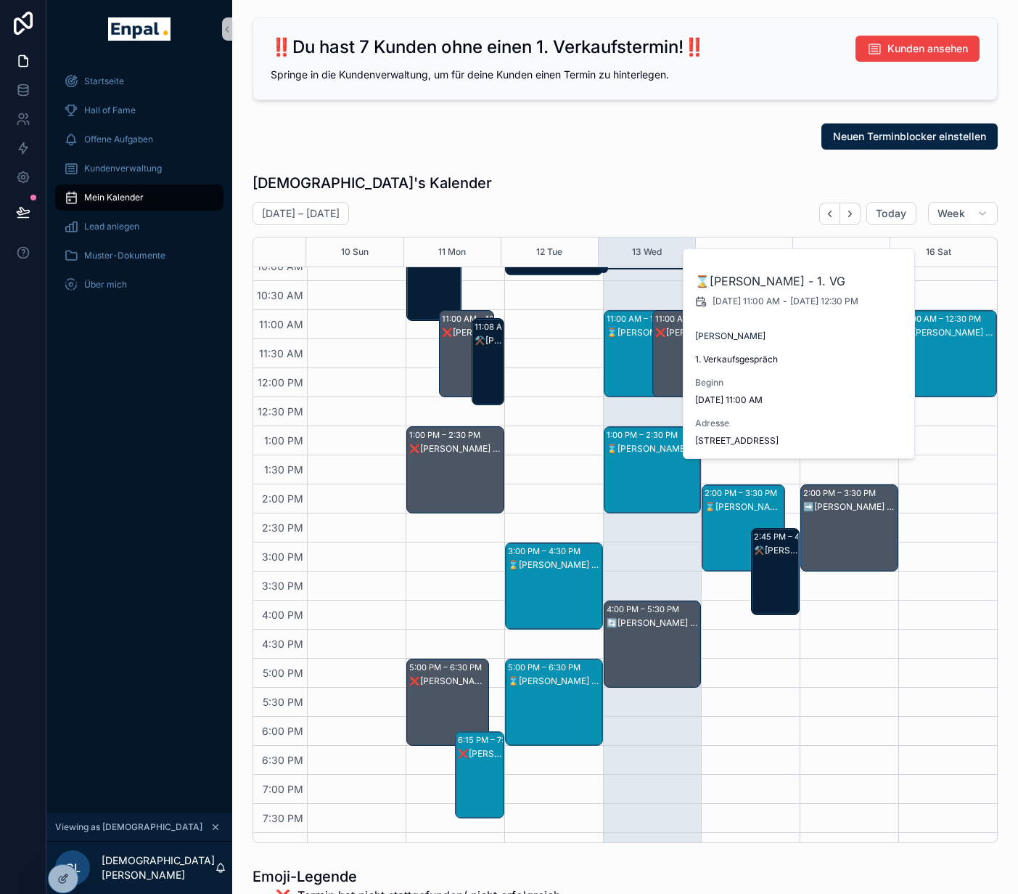
click at [637, 199] on div "[PERSON_NAME]'s Kalender [DATE] – [DATE] [DATE] Week 10 Sun 11 Mon 12 Tue 13 We…" at bounding box center [625, 508] width 745 height 670
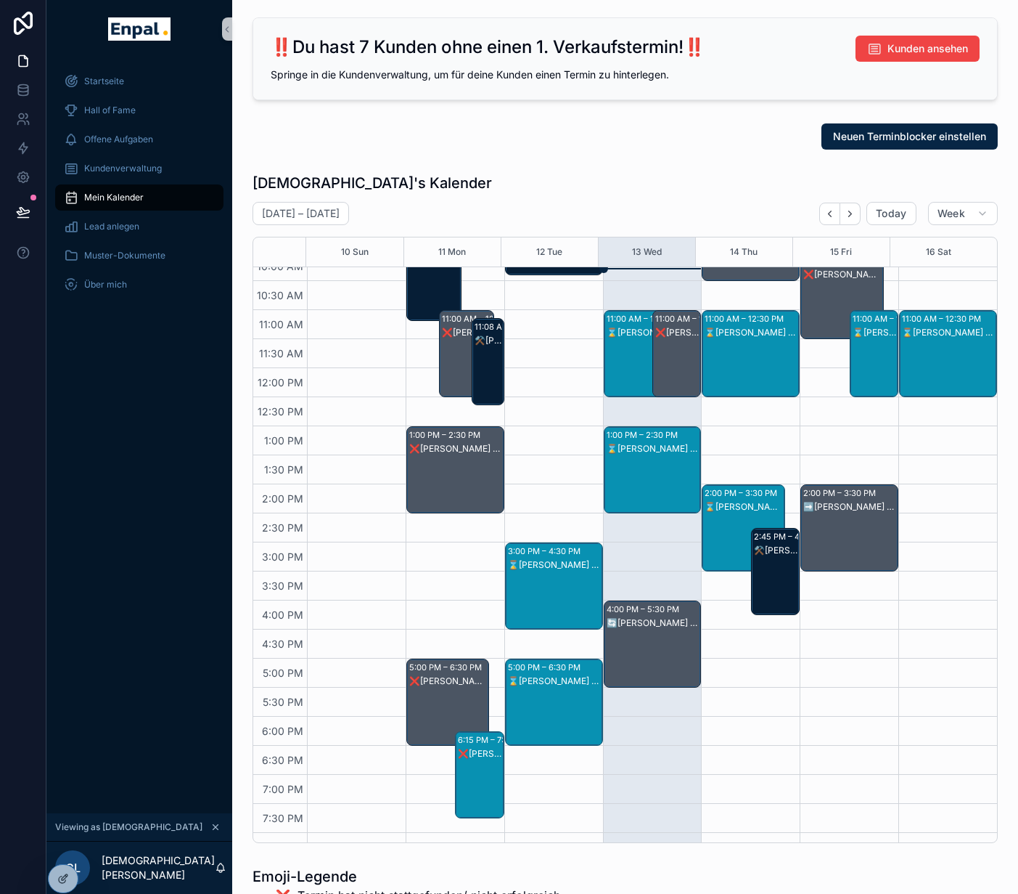
click at [629, 327] on div "⌛[PERSON_NAME] - 1. VG" at bounding box center [646, 333] width 79 height 12
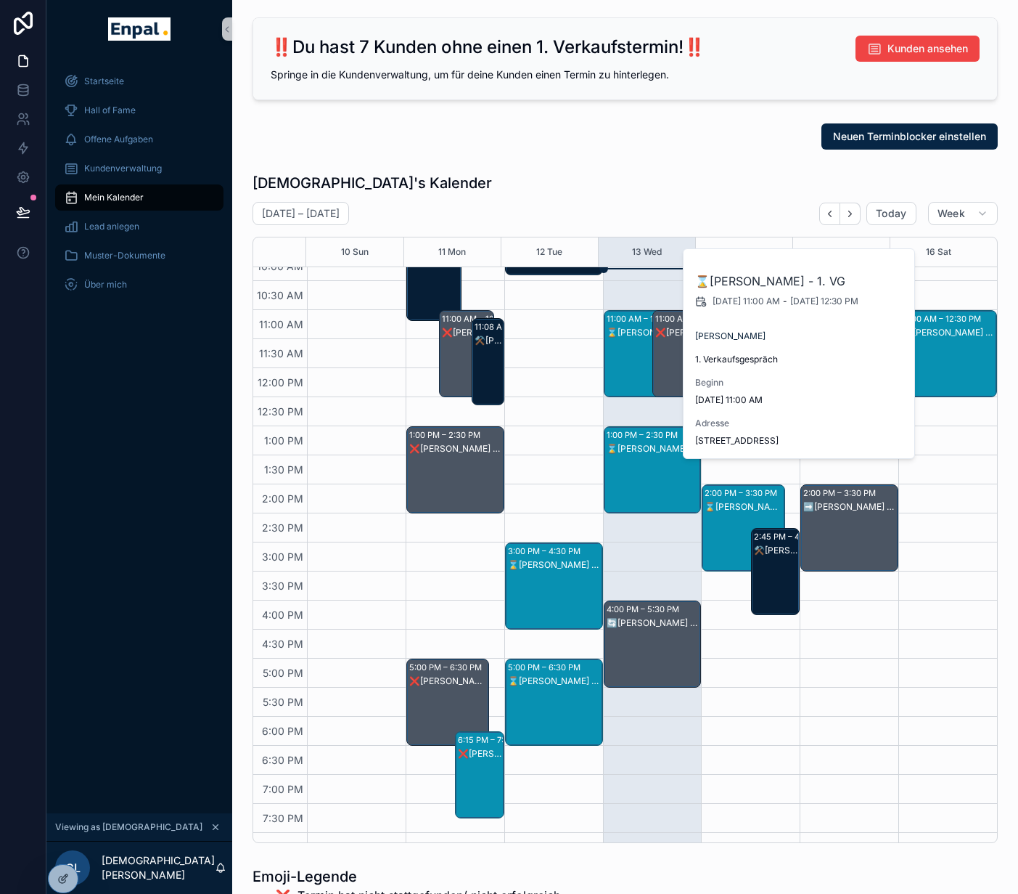
click at [655, 200] on div "[PERSON_NAME]'s Kalender [DATE] – [DATE] [DATE] Week 10 Sun 11 Mon 12 Tue 13 We…" at bounding box center [625, 508] width 745 height 670
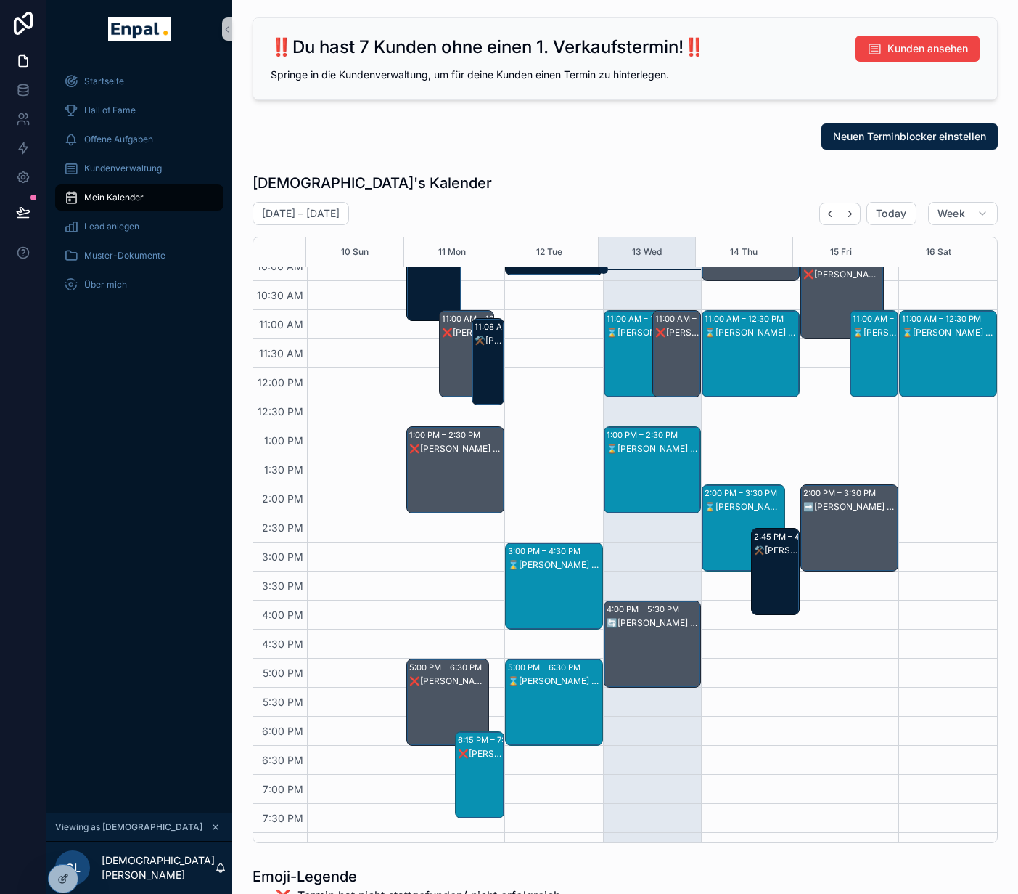
click at [639, 343] on div "⌛[PERSON_NAME] - 1. VG" at bounding box center [646, 368] width 79 height 84
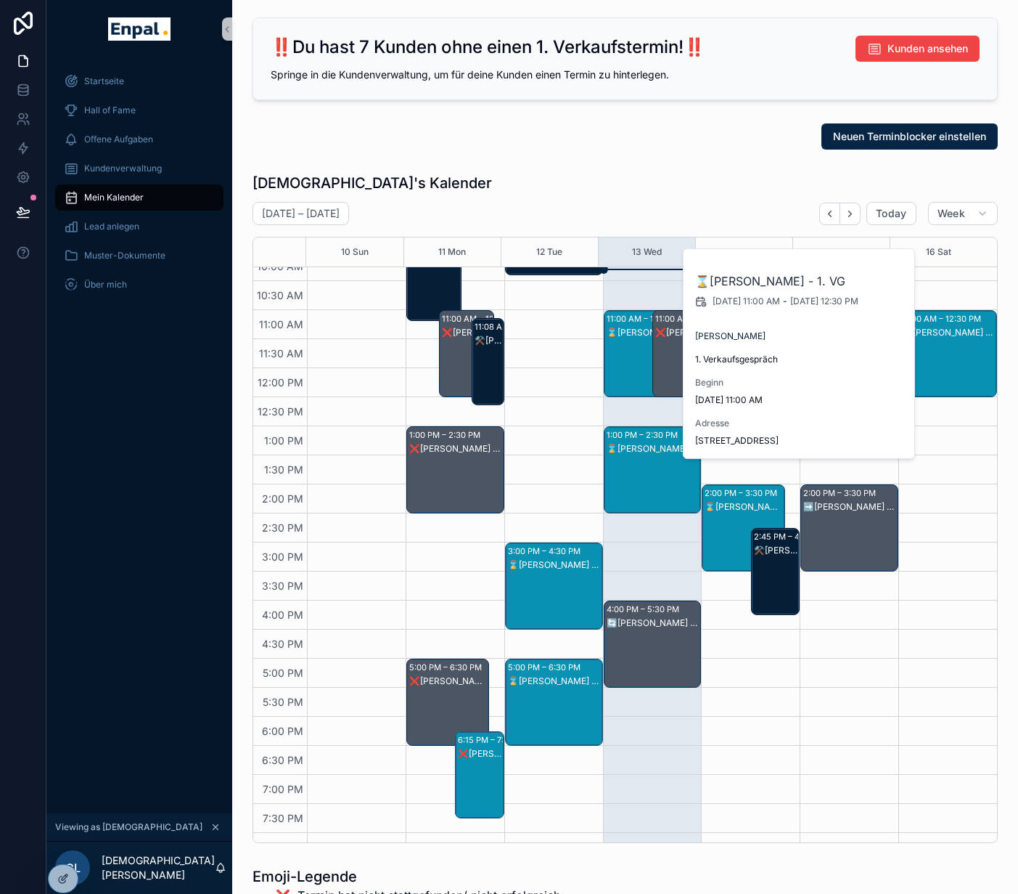
click at [682, 182] on div "[DEMOGRAPHIC_DATA]'s Kalender" at bounding box center [625, 183] width 745 height 20
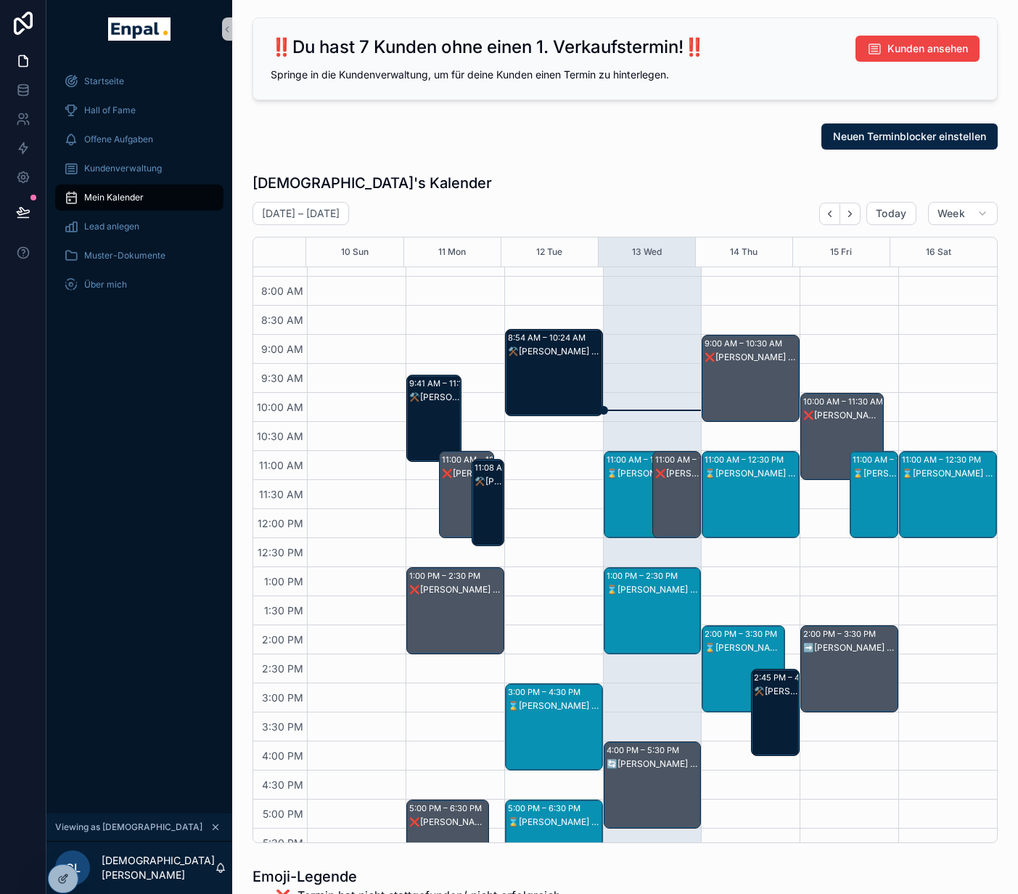
scroll to position [216, 0]
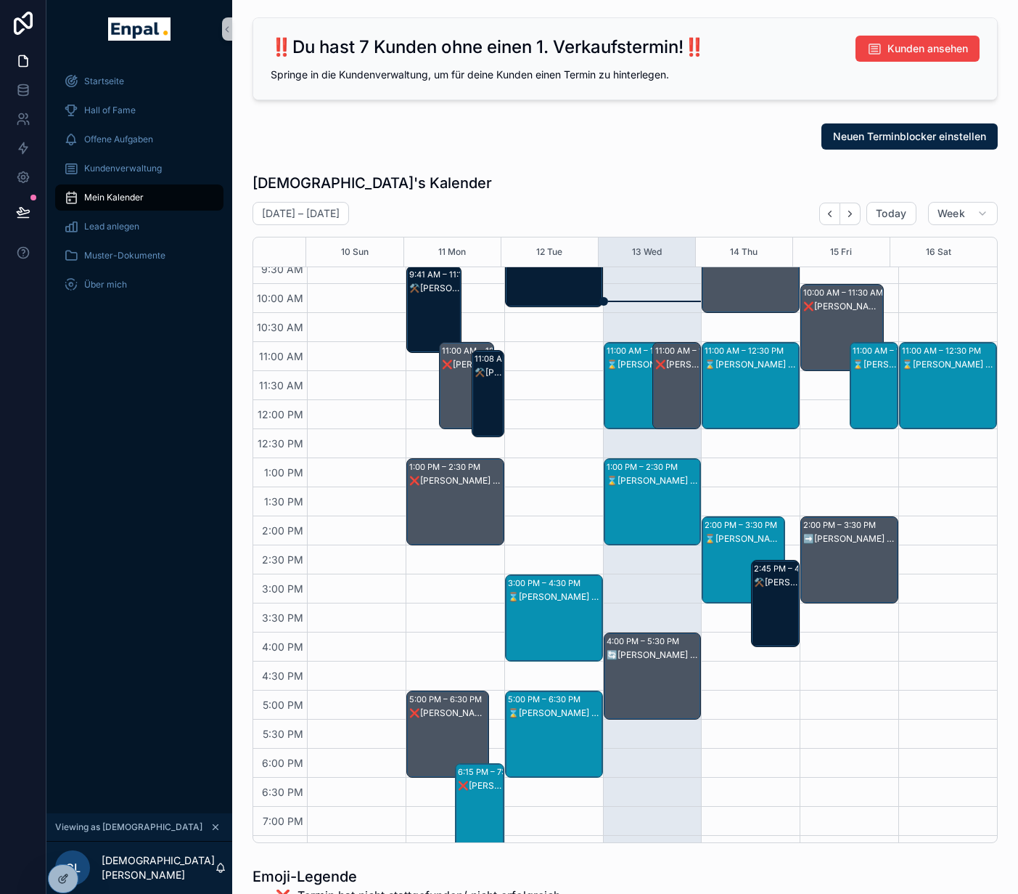
click at [625, 369] on div "⌛[PERSON_NAME] - 1. VG" at bounding box center [646, 364] width 79 height 13
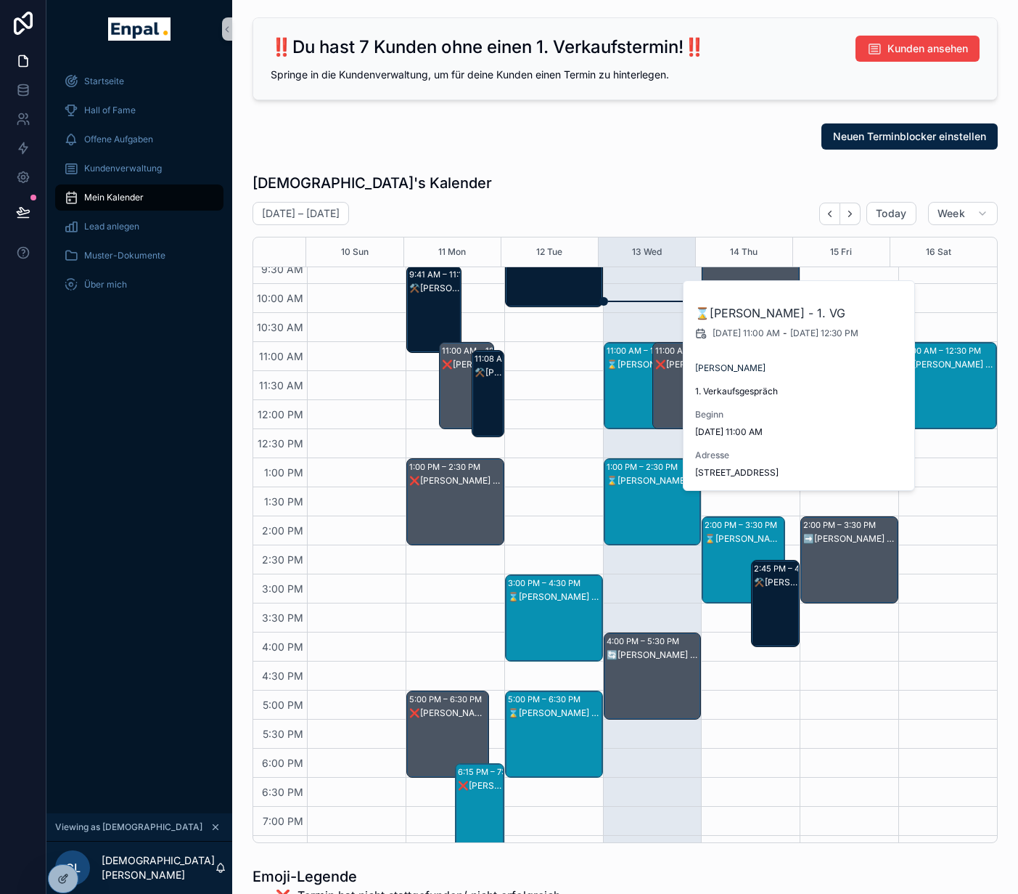
click at [551, 384] on div "8:54 AM – 10:24 AM ⚒️[PERSON_NAME] - MVT 3:00 PM – 4:30 PM ⌛[PERSON_NAME] - 1. …" at bounding box center [553, 516] width 99 height 929
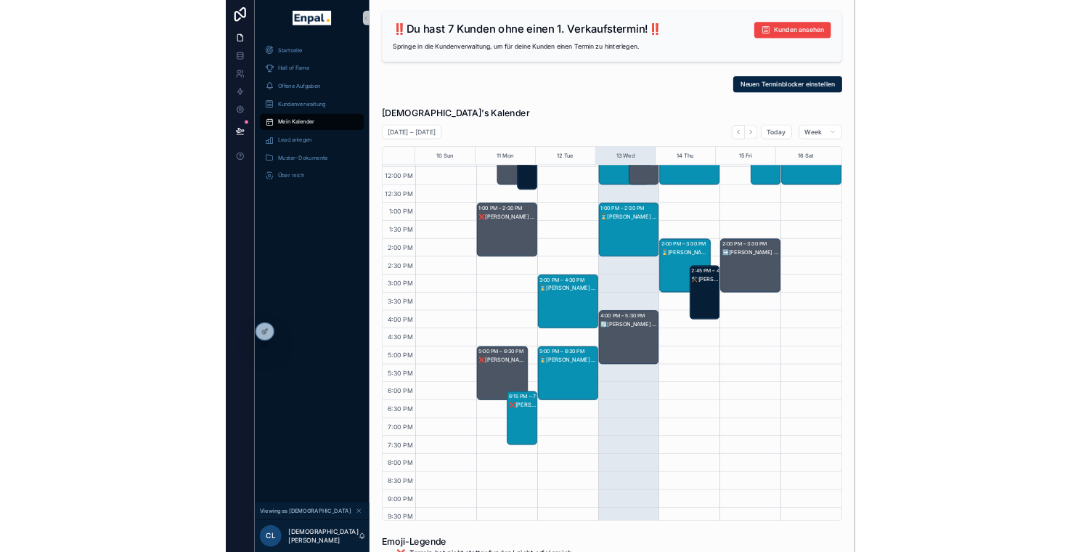
scroll to position [346, 0]
